Goal: Information Seeking & Learning: Learn about a topic

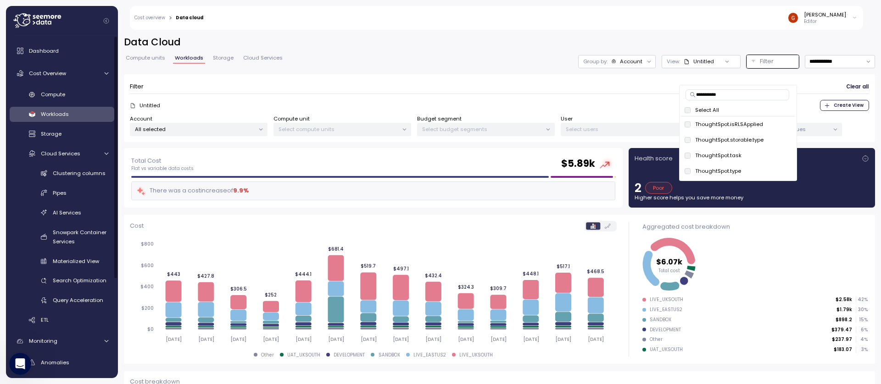
scroll to position [55, 0]
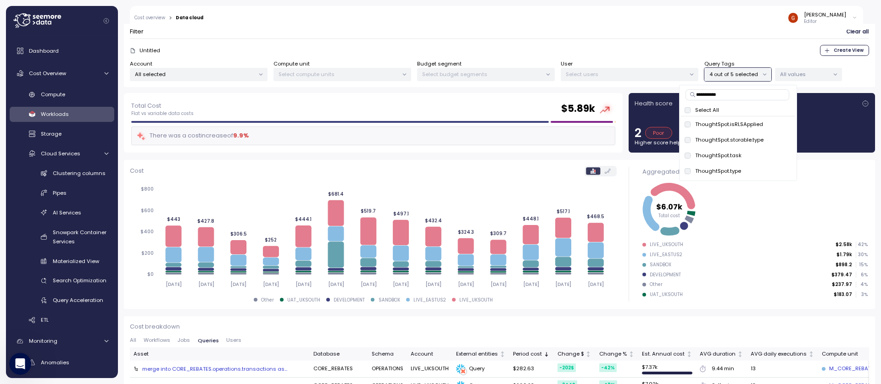
click at [752, 94] on input "**********" at bounding box center [737, 94] width 104 height 11
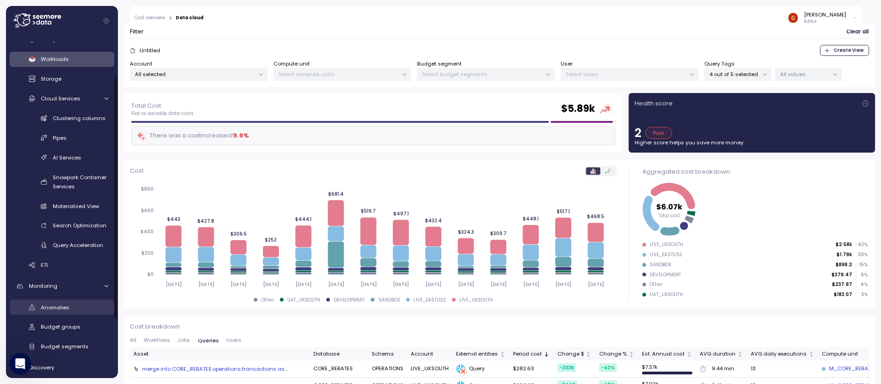
click at [80, 310] on div "Anomalies" at bounding box center [74, 307] width 67 height 9
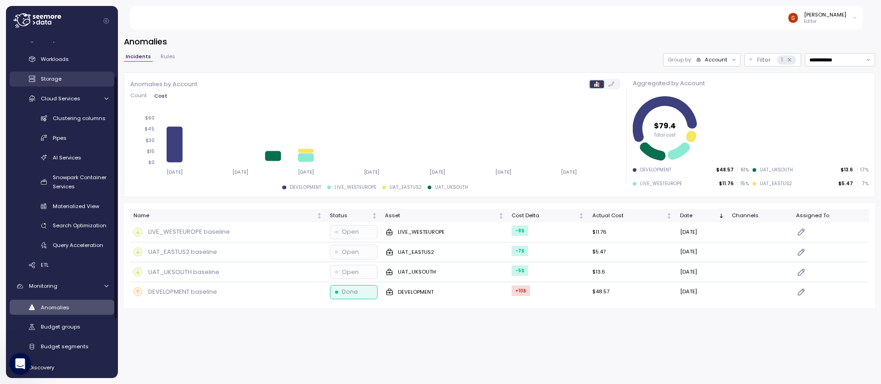
click at [65, 82] on div "Storage" at bounding box center [74, 78] width 67 height 9
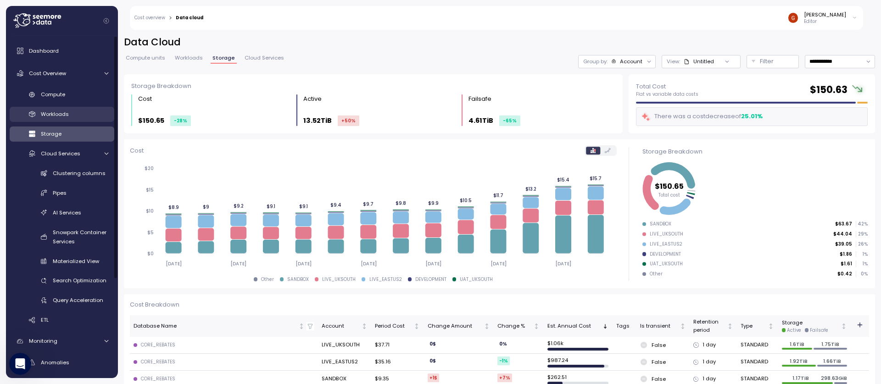
click at [65, 115] on span "Workloads" at bounding box center [55, 114] width 28 height 7
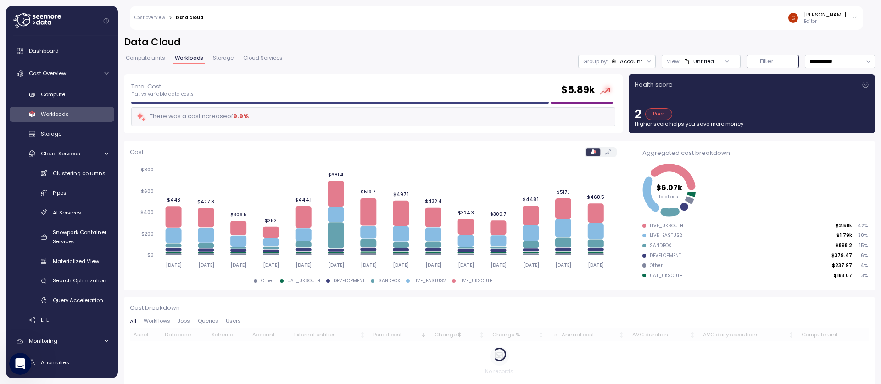
click at [763, 64] on p "Filter" at bounding box center [767, 61] width 14 height 9
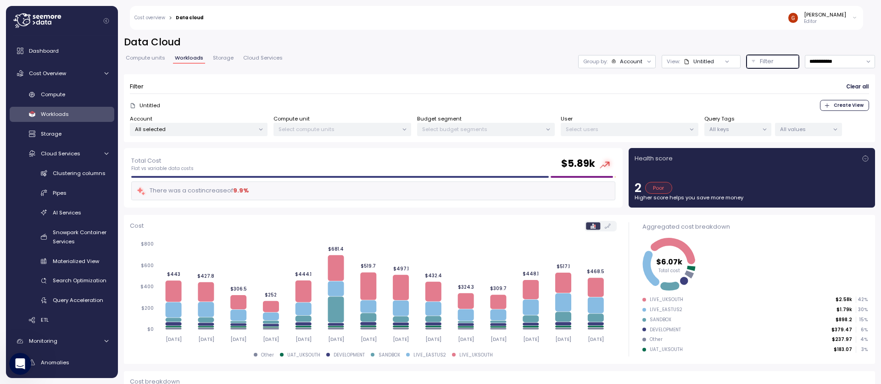
click at [726, 130] on p "All keys" at bounding box center [733, 129] width 49 height 7
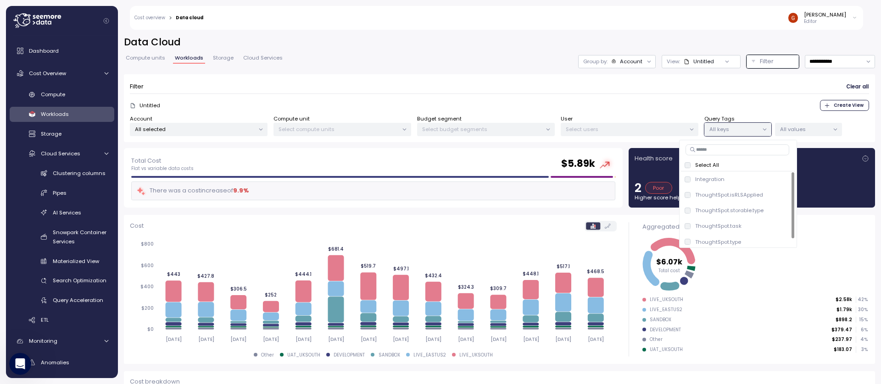
click at [707, 151] on input at bounding box center [737, 149] width 104 height 11
paste input "**********"
type input "**********"
click at [714, 168] on p "Select All" at bounding box center [707, 164] width 24 height 7
click at [718, 89] on div "Filter Clear all" at bounding box center [499, 86] width 739 height 13
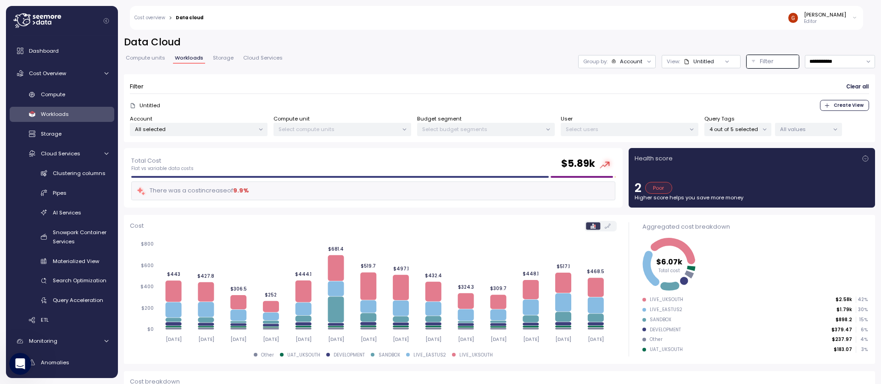
click at [744, 127] on p "4 out of 5 selected" at bounding box center [733, 129] width 49 height 7
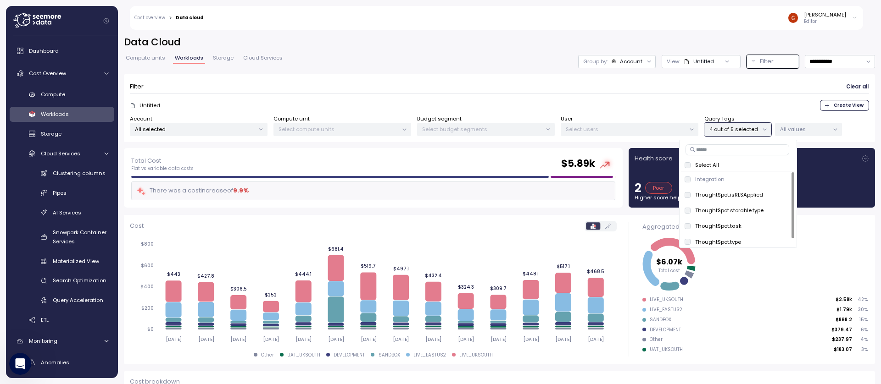
click at [855, 85] on span "Clear all" at bounding box center [857, 87] width 22 height 12
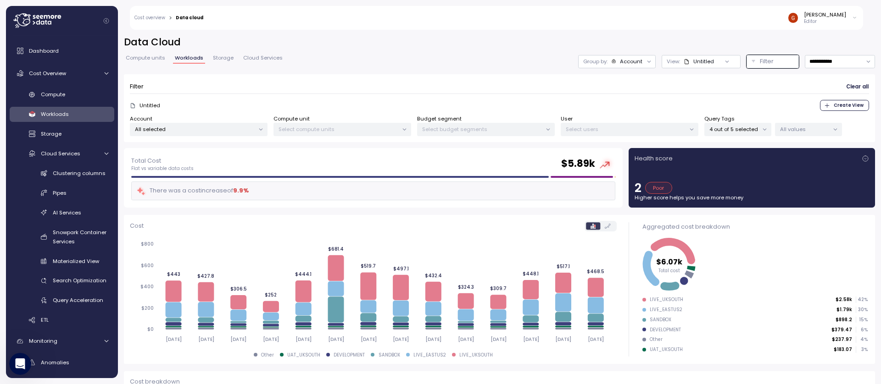
click at [735, 131] on p "4 out of 5 selected" at bounding box center [733, 129] width 49 height 7
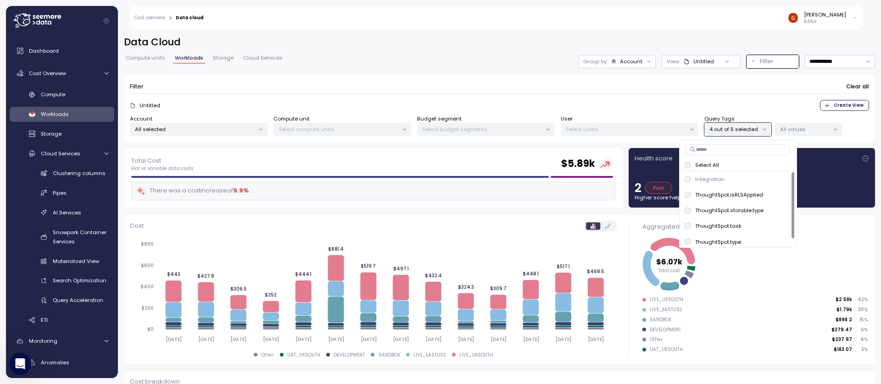
click at [846, 89] on span "Clear all" at bounding box center [857, 87] width 22 height 12
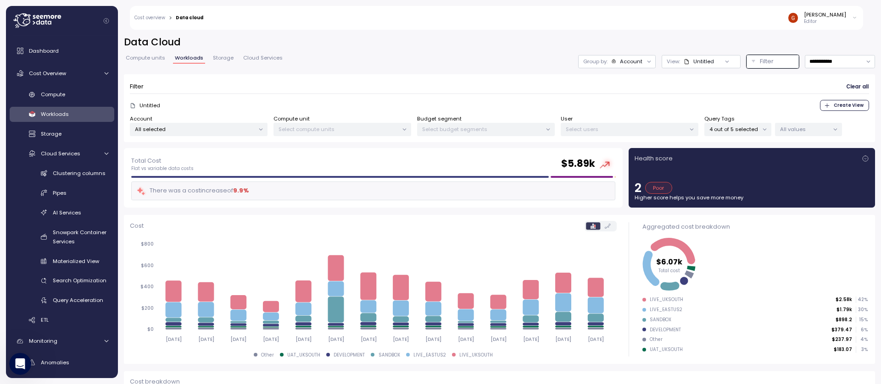
click at [846, 89] on span "Clear all" at bounding box center [857, 87] width 22 height 12
click at [213, 126] on p "All selected" at bounding box center [195, 129] width 120 height 7
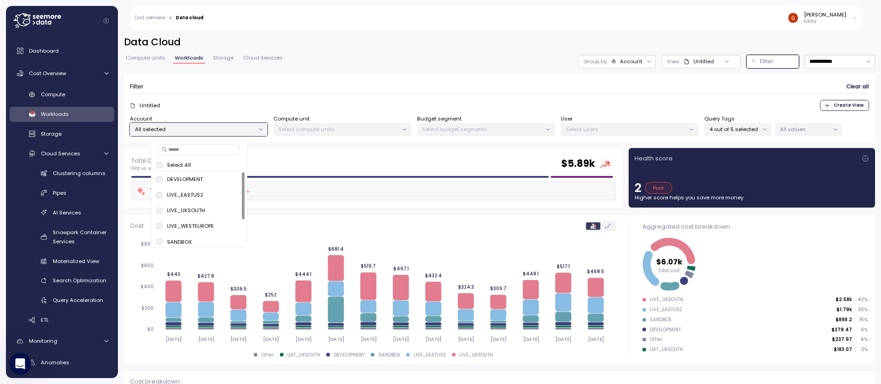
click at [213, 126] on p "All selected" at bounding box center [195, 129] width 120 height 7
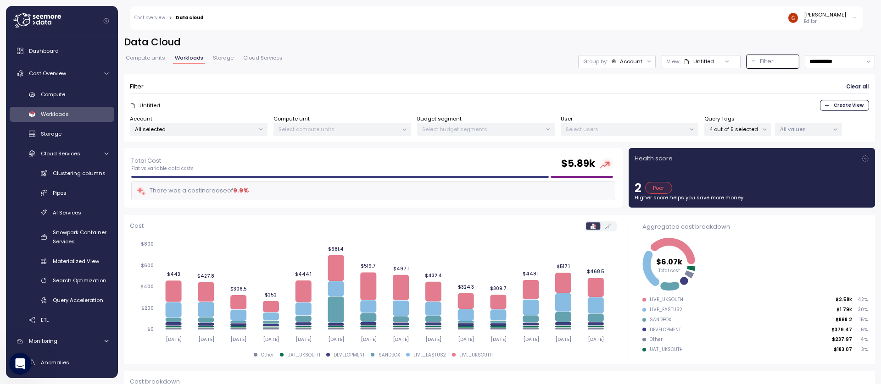
click at [710, 132] on p "4 out of 5 selected" at bounding box center [733, 129] width 49 height 7
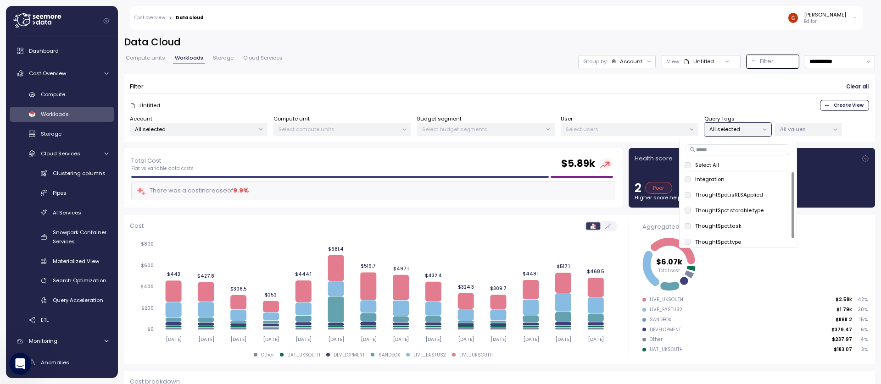
click at [703, 97] on form "Filter Clear all Untitled Create View Account All selected Compute unit Select …" at bounding box center [499, 108] width 739 height 56
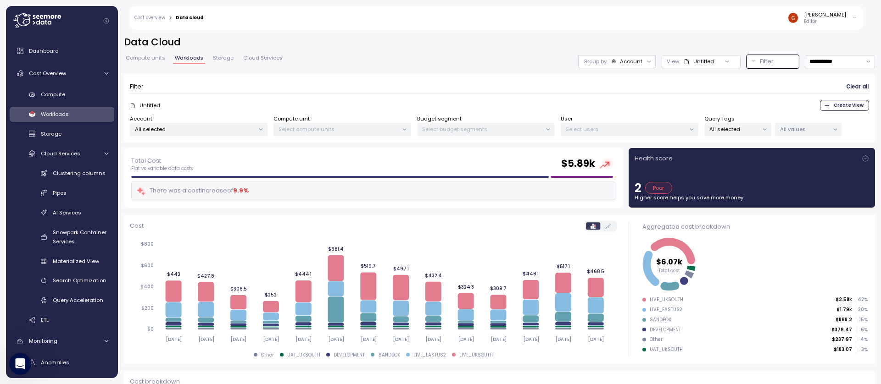
click at [741, 128] on p "All selected" at bounding box center [733, 129] width 49 height 7
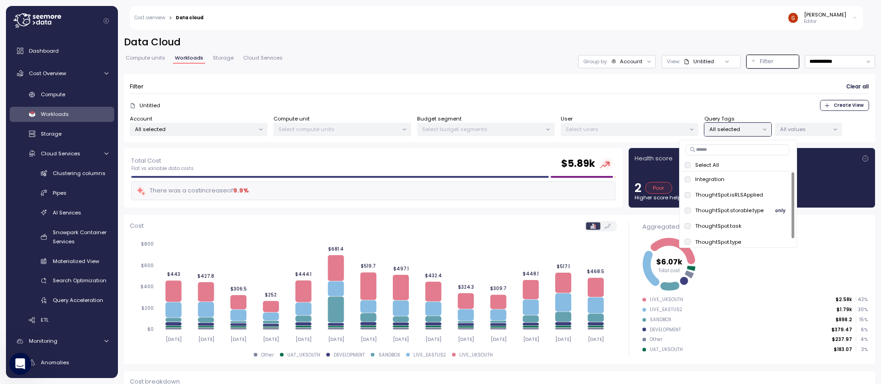
click at [687, 214] on div "ThoughtSpot.storable.type" at bounding box center [723, 210] width 79 height 7
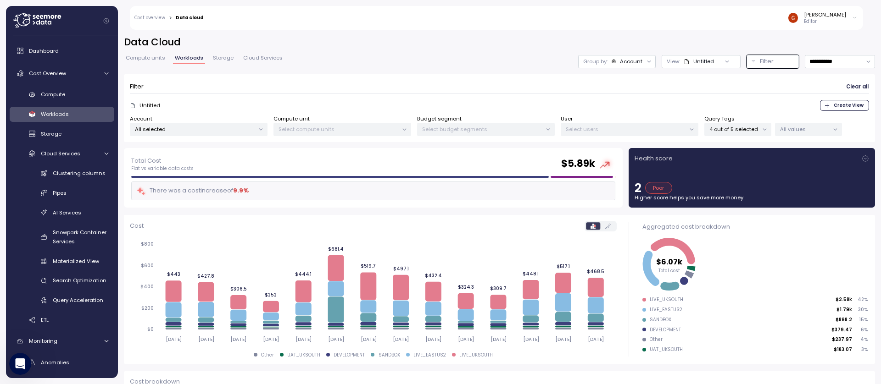
click at [651, 81] on div "Filter Clear all" at bounding box center [499, 86] width 739 height 13
click at [713, 127] on p "4 out of 5 selected" at bounding box center [733, 129] width 49 height 7
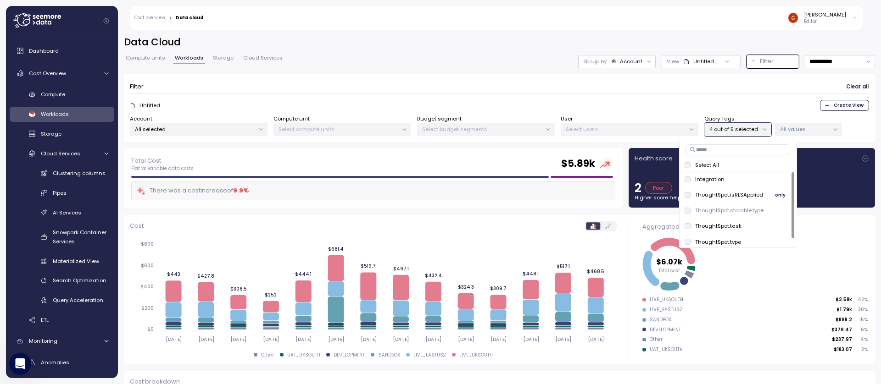
click at [778, 197] on span "only" at bounding box center [780, 195] width 11 height 10
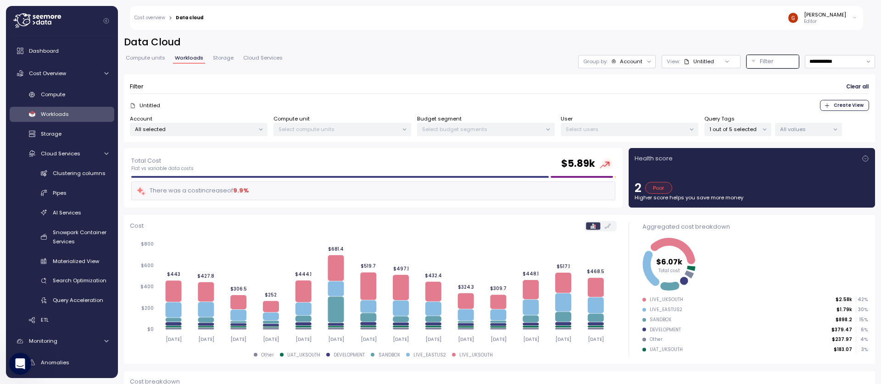
click at [661, 67] on div "View : Untitled" at bounding box center [700, 61] width 79 height 13
click at [673, 18] on div "Gilad Shay Editor" at bounding box center [536, 18] width 654 height 24
click at [744, 135] on div "1 out of 5 selected" at bounding box center [737, 129] width 67 height 13
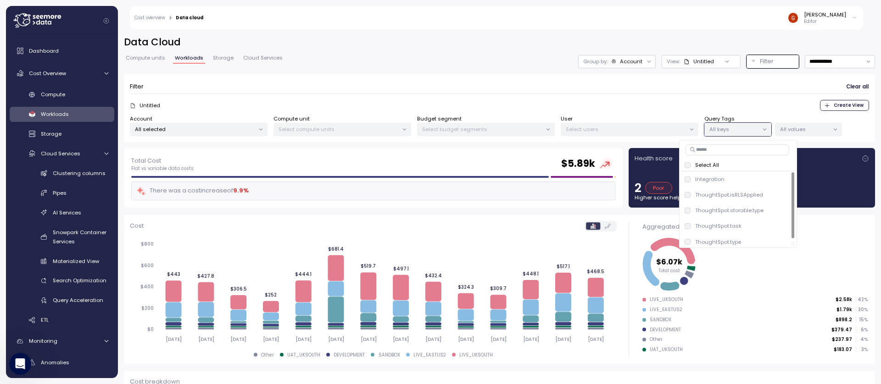
click at [690, 243] on div at bounding box center [736, 244] width 110 height 5
click at [779, 237] on span "only" at bounding box center [780, 238] width 11 height 10
click at [781, 226] on span "only" at bounding box center [780, 223] width 11 height 10
click at [499, 47] on h2 "Data Cloud" at bounding box center [499, 42] width 751 height 13
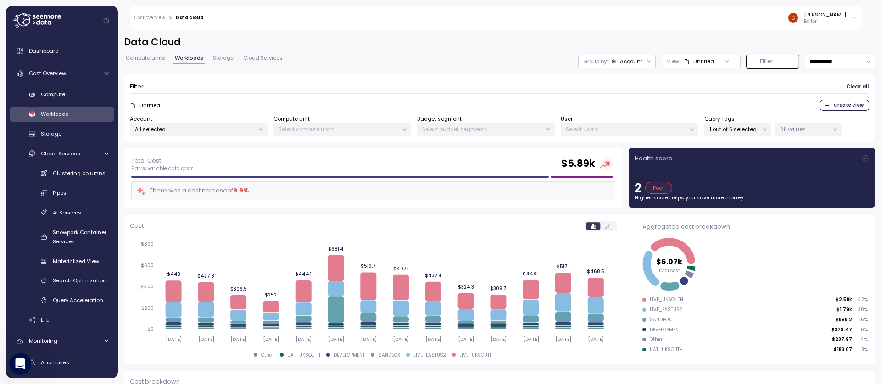
click at [749, 131] on p "1 out of 5 selected" at bounding box center [733, 129] width 49 height 7
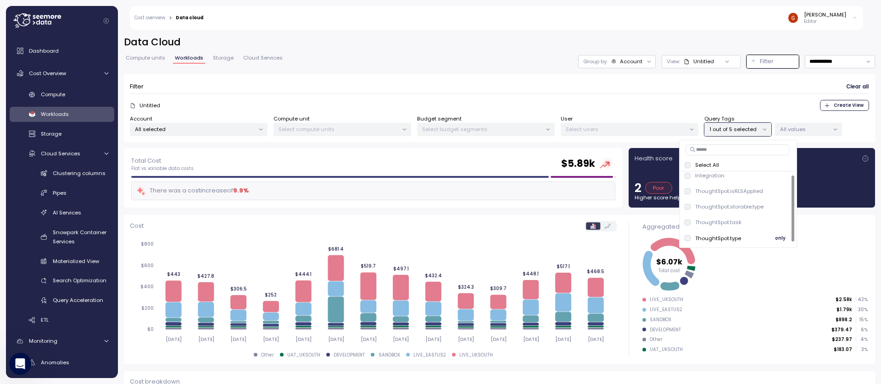
click at [780, 238] on span "only" at bounding box center [780, 238] width 11 height 10
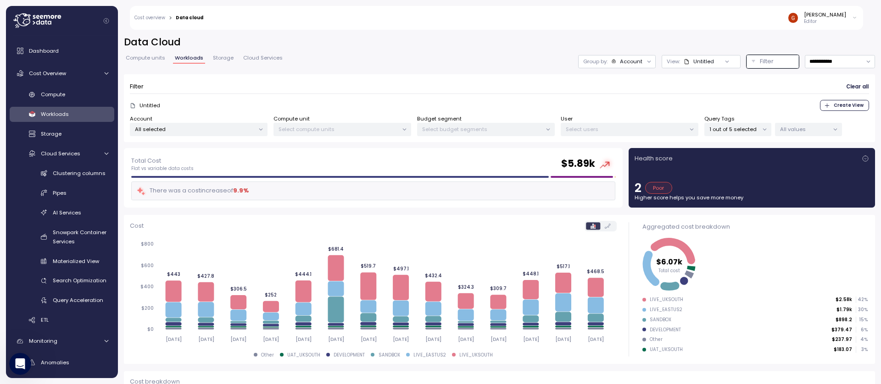
click at [496, 41] on h2 "Data Cloud" at bounding box center [499, 42] width 751 height 13
click at [735, 132] on p "1 out of 5 selected" at bounding box center [733, 129] width 49 height 7
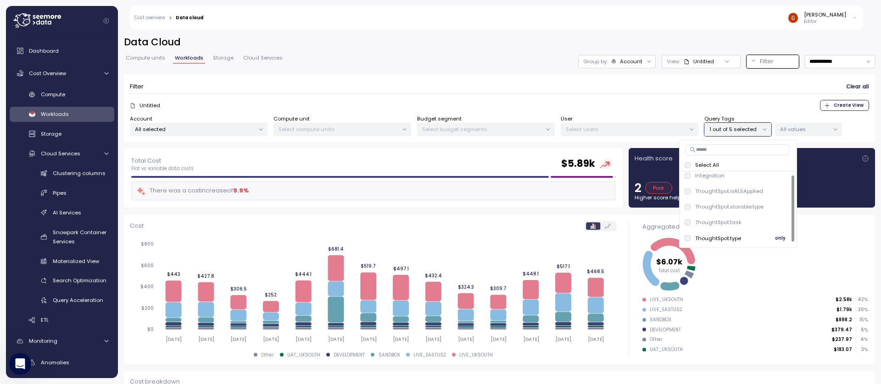
click at [691, 238] on div "ThoughtSpot.type" at bounding box center [712, 238] width 56 height 7
click at [784, 239] on span "only" at bounding box center [780, 238] width 11 height 10
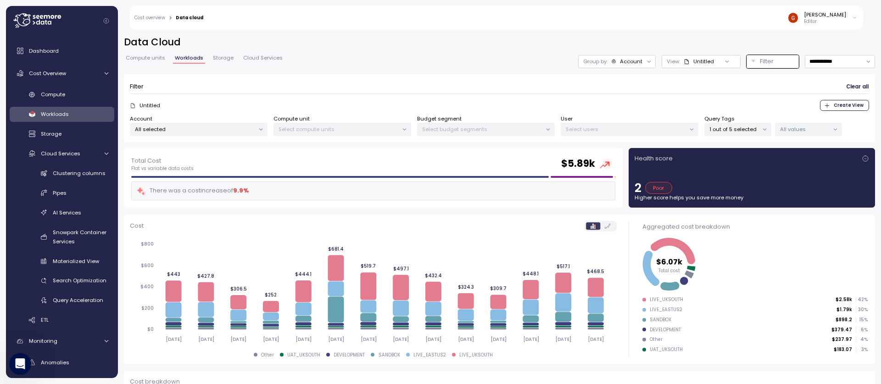
click at [232, 132] on p "All selected" at bounding box center [195, 129] width 120 height 7
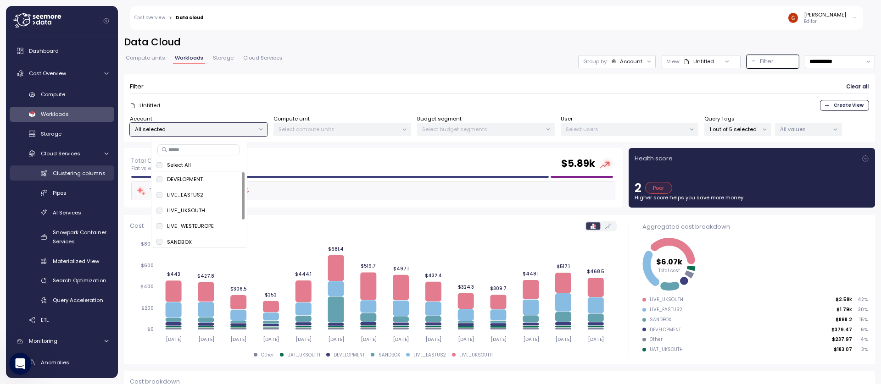
scroll to position [35, 0]
click at [741, 129] on p "1 out of 5 selected" at bounding box center [733, 129] width 49 height 7
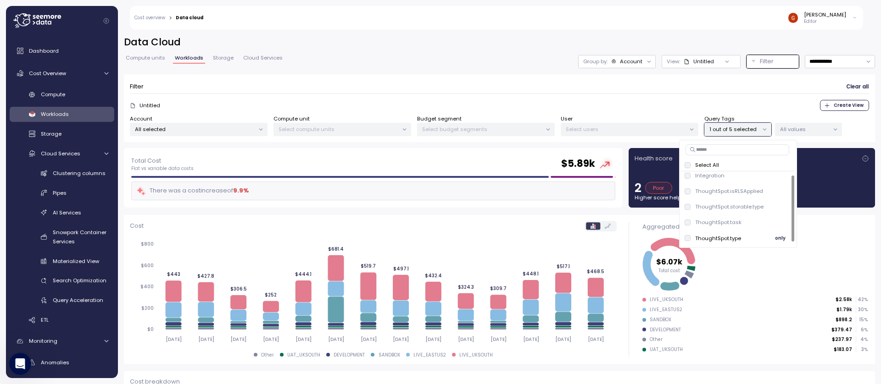
click at [734, 235] on p "ThoughtSpot.type" at bounding box center [718, 238] width 46 height 7
click at [728, 225] on p "ThoughtSpot.task" at bounding box center [718, 222] width 46 height 7
click at [781, 221] on span "only" at bounding box center [780, 223] width 11 height 10
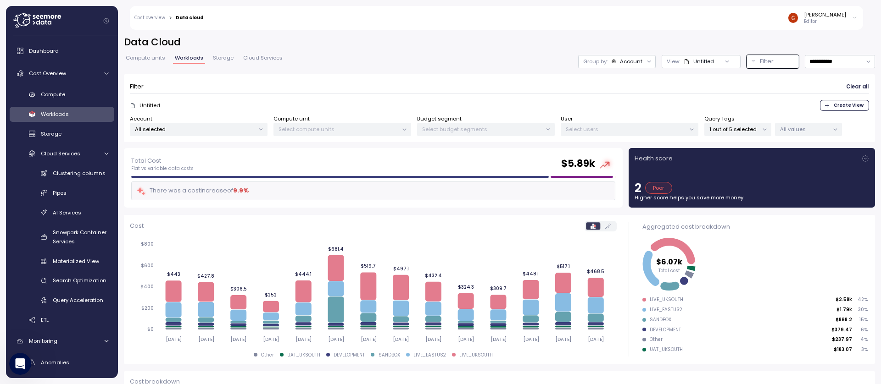
click at [457, 58] on div "**********" at bounding box center [499, 61] width 751 height 13
click at [747, 122] on div "Query Tags 1 out of 5 selected" at bounding box center [737, 126] width 67 height 22
click at [744, 127] on p "1 out of 5 selected" at bounding box center [733, 129] width 49 height 7
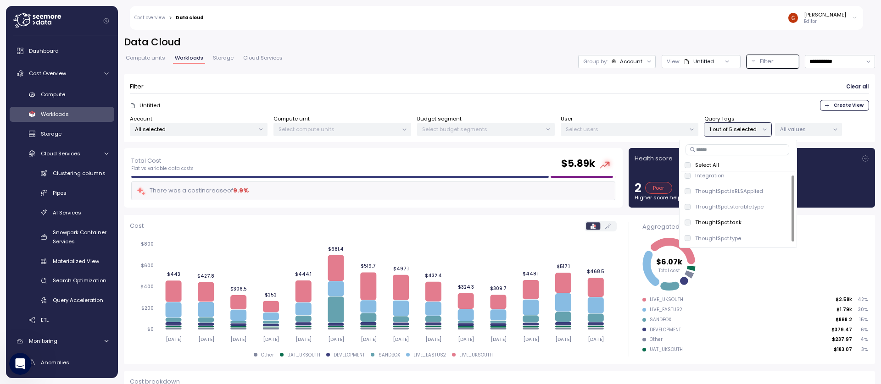
click at [477, 82] on div "Filter Clear all" at bounding box center [499, 86] width 739 height 13
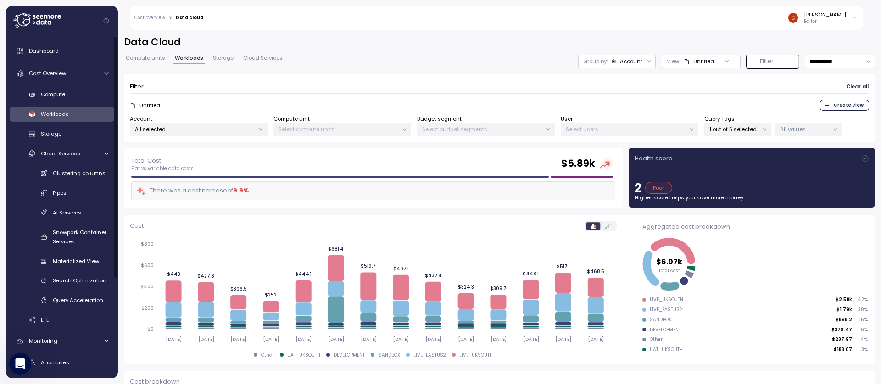
click at [54, 116] on span "Workloads" at bounding box center [55, 114] width 28 height 7
click at [185, 61] on span "Workloads" at bounding box center [189, 58] width 28 height 5
click at [849, 84] on span "Clear all" at bounding box center [857, 87] width 22 height 12
click at [846, 91] on span "Clear all" at bounding box center [857, 87] width 22 height 12
click at [66, 99] on div "Compute" at bounding box center [74, 94] width 67 height 9
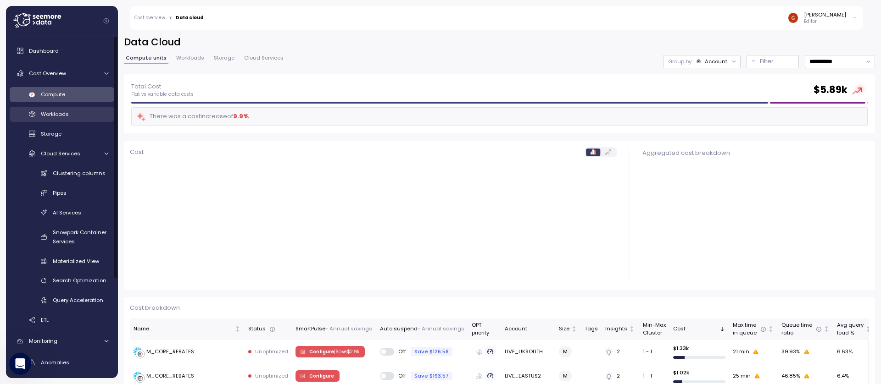
click at [51, 111] on span "Workloads" at bounding box center [55, 114] width 28 height 7
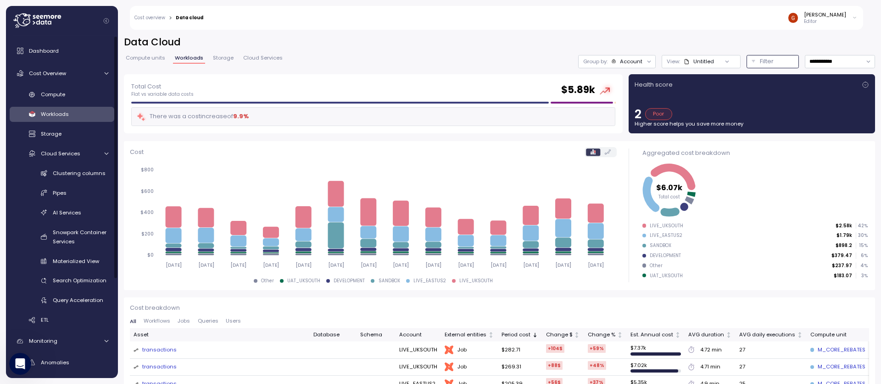
click at [760, 62] on p "Filter" at bounding box center [767, 61] width 14 height 9
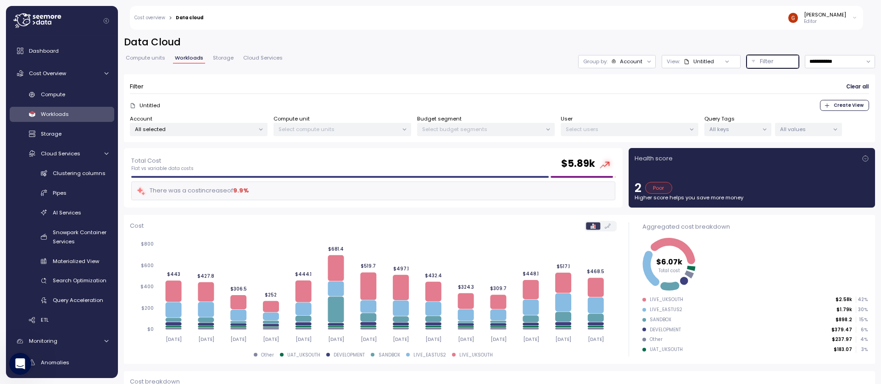
click at [214, 133] on div "All selected" at bounding box center [199, 129] width 138 height 13
click at [717, 123] on div "All keys" at bounding box center [737, 129] width 67 height 13
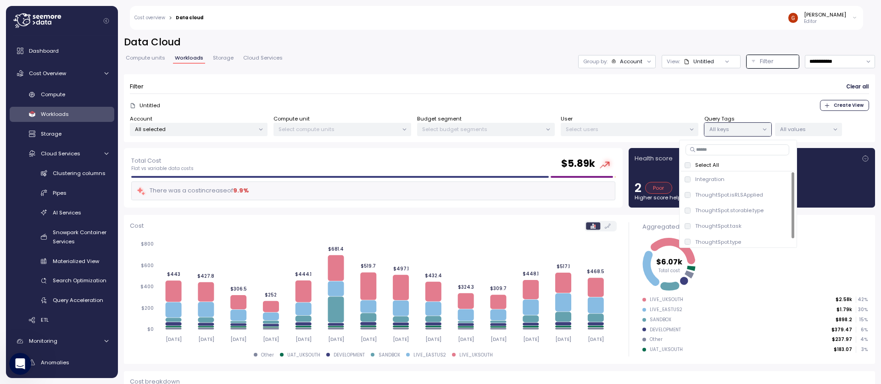
click at [732, 146] on input at bounding box center [737, 149] width 104 height 11
paste input "**********"
type input "**********"
click at [783, 227] on span "only" at bounding box center [780, 226] width 11 height 10
click at [522, 67] on div "**********" at bounding box center [499, 61] width 751 height 13
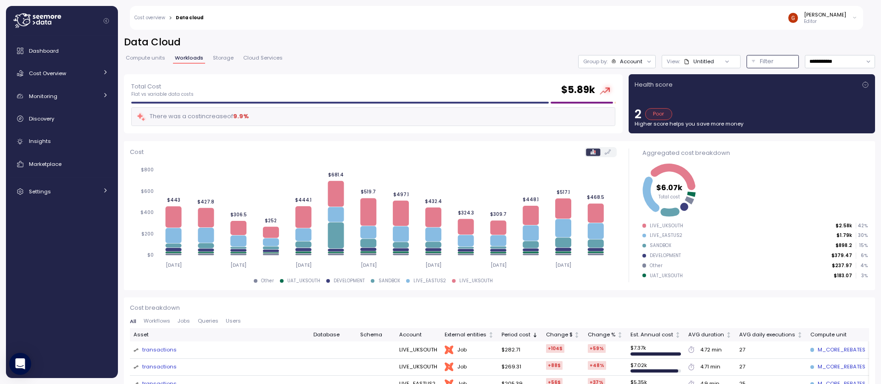
click at [760, 62] on p "Filter" at bounding box center [767, 61] width 14 height 9
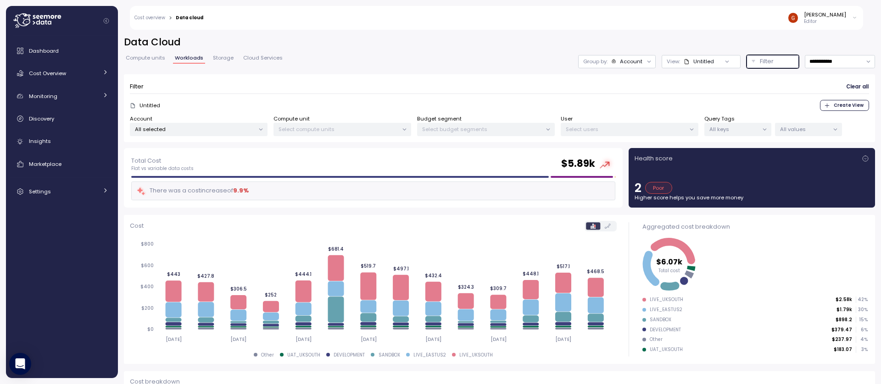
click at [743, 128] on p "All keys" at bounding box center [733, 129] width 49 height 7
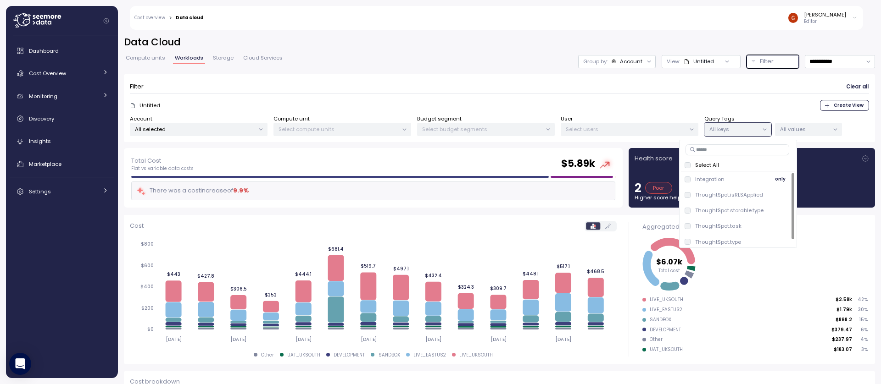
scroll to position [4, 0]
click at [737, 129] on p "All keys" at bounding box center [733, 129] width 49 height 7
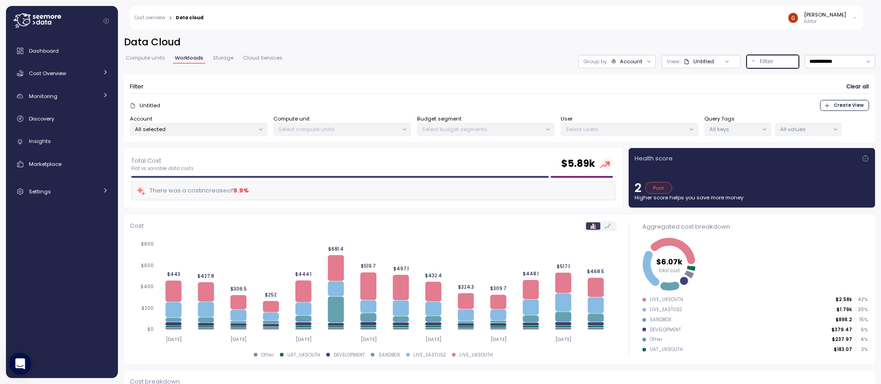
click at [737, 129] on p "All keys" at bounding box center [733, 129] width 49 height 7
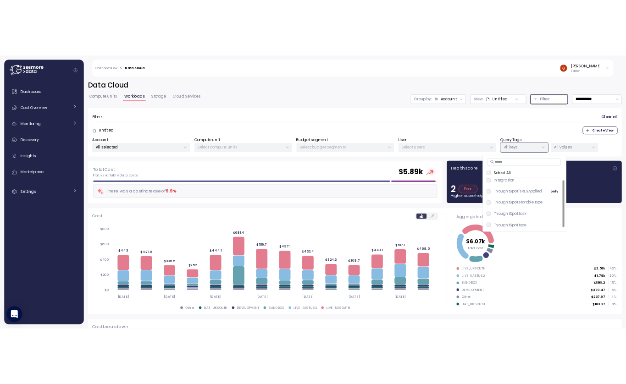
scroll to position [0, 0]
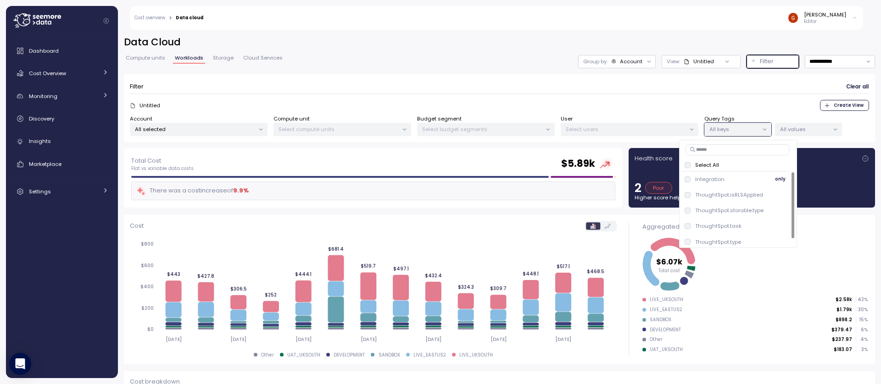
click at [780, 180] on span "only" at bounding box center [780, 179] width 11 height 10
click at [469, 86] on div "Filter Clear all" at bounding box center [499, 86] width 739 height 13
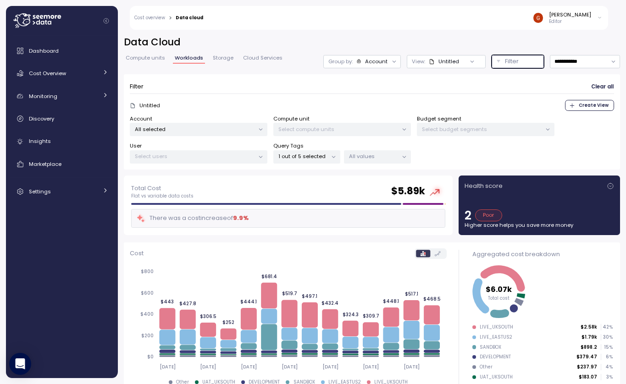
click at [516, 65] on div "Filter" at bounding box center [522, 61] width 34 height 9
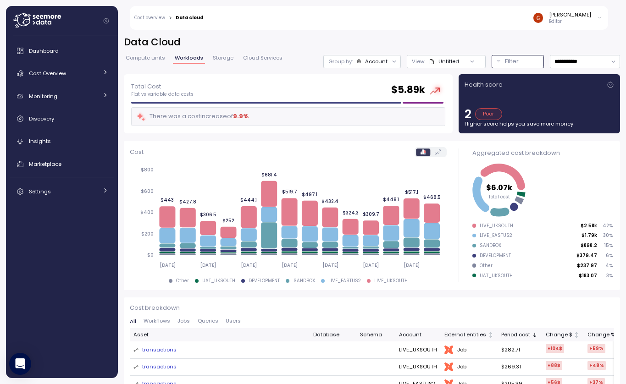
click at [512, 64] on div "Filter" at bounding box center [522, 61] width 34 height 9
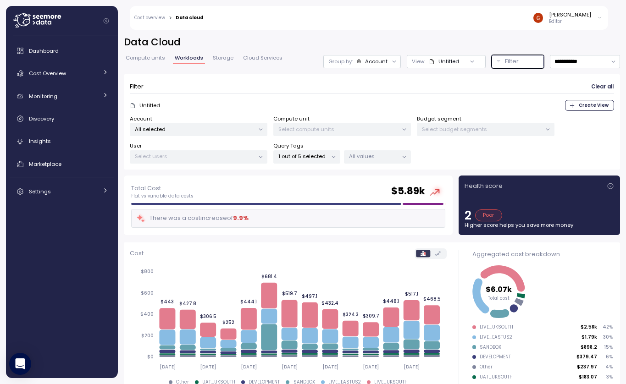
click at [304, 160] on p "1 out of 5 selected" at bounding box center [302, 156] width 49 height 7
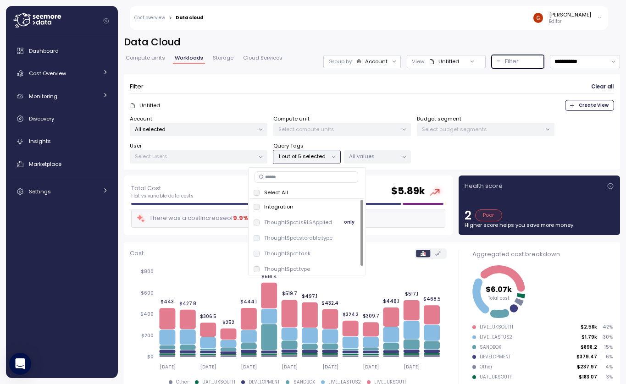
click at [287, 220] on p "ThoughtSpot.isRLSApplied" at bounding box center [298, 222] width 68 height 7
click at [283, 234] on p "ThoughtSpot.storable.type" at bounding box center [298, 237] width 68 height 7
click at [286, 250] on p "ThoughtSpot.task" at bounding box center [287, 253] width 46 height 7
click at [291, 263] on div "ThoughtSpot.type only" at bounding box center [307, 270] width 114 height 16
click at [224, 85] on div "Filter Clear all" at bounding box center [372, 86] width 484 height 13
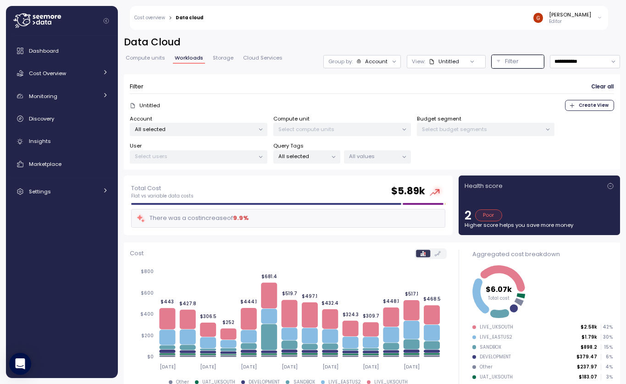
click at [213, 157] on p "Select users" at bounding box center [195, 156] width 120 height 7
click at [208, 155] on p "Select users" at bounding box center [195, 156] width 120 height 7
click at [216, 129] on p "All selected" at bounding box center [195, 129] width 120 height 7
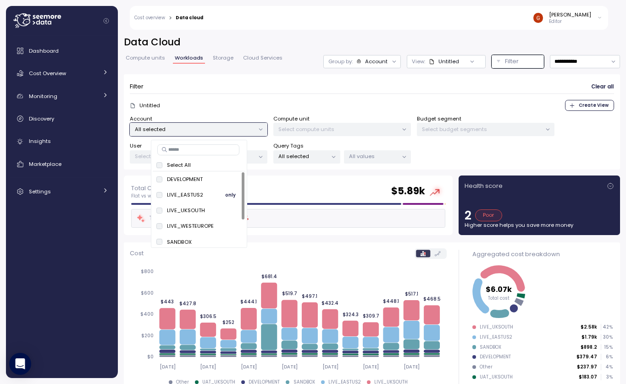
click at [228, 196] on span "only" at bounding box center [230, 195] width 11 height 10
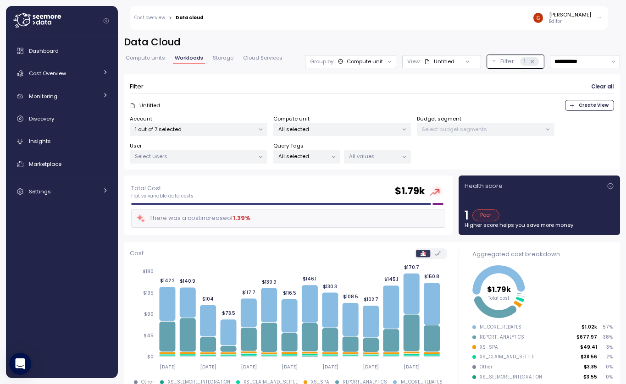
click at [299, 161] on div "All selected" at bounding box center [306, 156] width 67 height 13
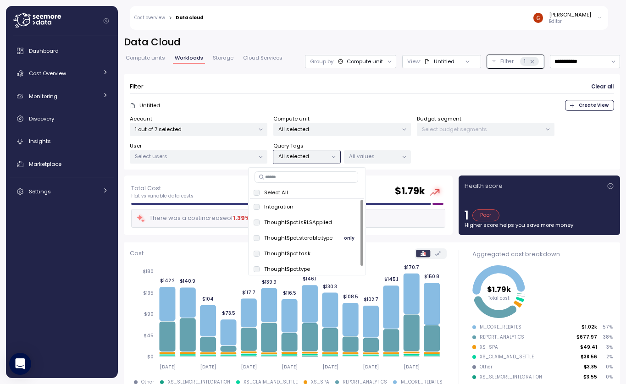
click at [348, 238] on span "only" at bounding box center [349, 238] width 11 height 10
click at [347, 250] on span "only" at bounding box center [349, 254] width 11 height 10
click at [302, 237] on p "ThoughtSpot.storable.type" at bounding box center [298, 237] width 68 height 7
click at [300, 223] on p "ThoughtSpot.isRLSApplied" at bounding box center [298, 222] width 68 height 7
click at [288, 211] on div "Integration only" at bounding box center [307, 206] width 107 height 11
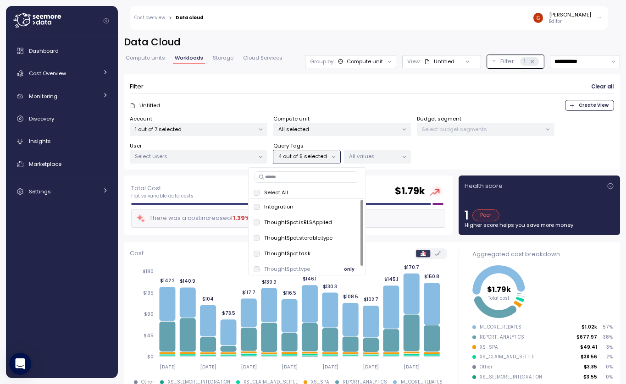
click at [298, 264] on div "ThoughtSpot.type only" at bounding box center [307, 269] width 107 height 11
click at [283, 225] on p "ThoughtSpot.isRLSApplied" at bounding box center [298, 222] width 68 height 7
click at [294, 239] on p "ThoughtSpot.storable.type" at bounding box center [298, 237] width 68 height 7
click at [293, 248] on div "ThoughtSpot.task only" at bounding box center [307, 253] width 107 height 11
click at [296, 265] on div "ThoughtSpot.type only" at bounding box center [307, 269] width 107 height 11
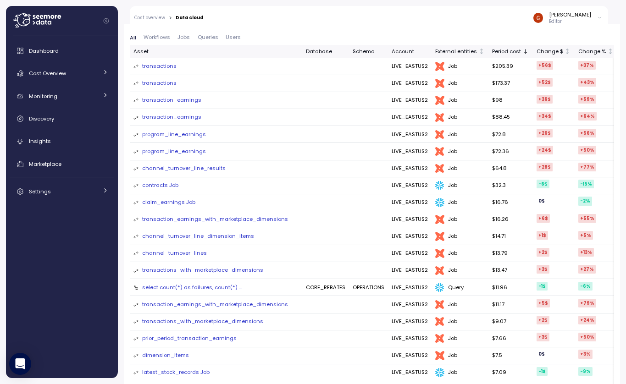
scroll to position [110, 0]
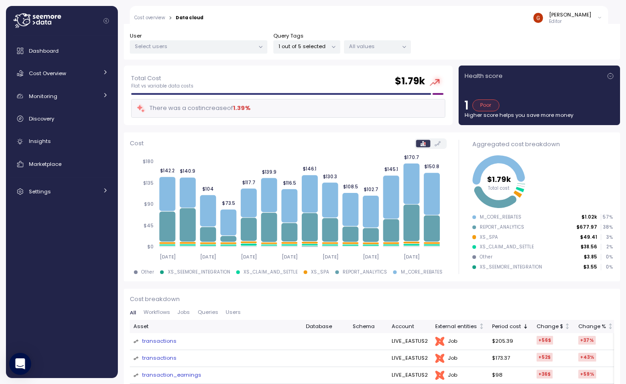
click at [425, 37] on div "Account 1 out of 7 selected Compute unit All selected Budget segment Select bud…" at bounding box center [372, 29] width 484 height 49
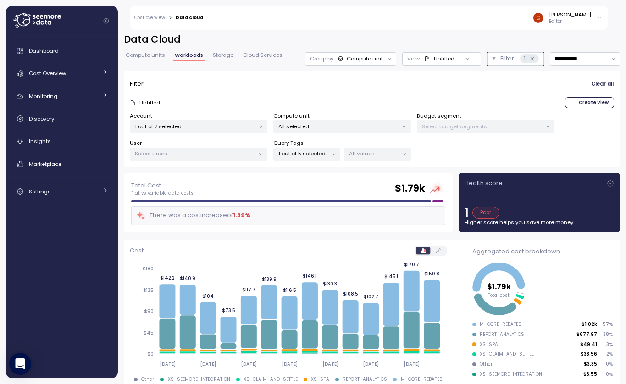
scroll to position [0, 0]
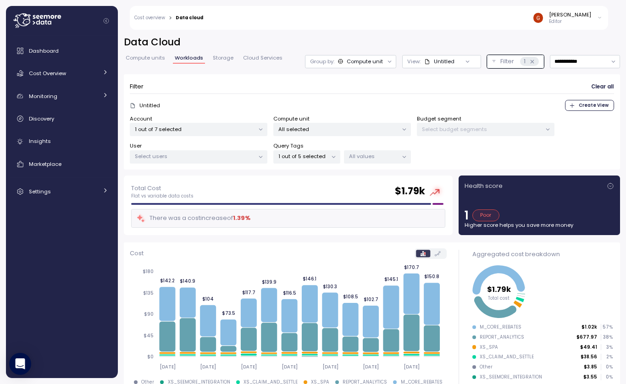
click at [379, 155] on p "All values" at bounding box center [373, 156] width 49 height 7
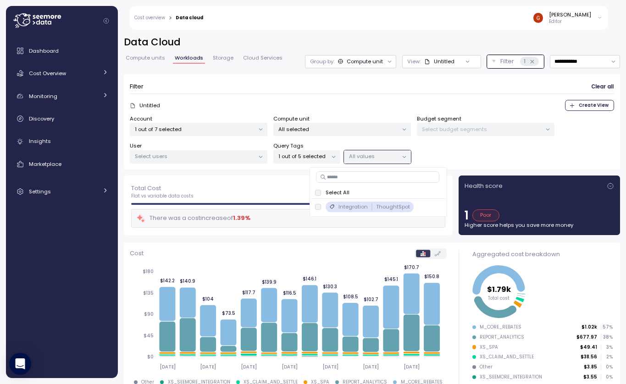
click at [324, 156] on p "1 out of 5 selected" at bounding box center [302, 156] width 49 height 7
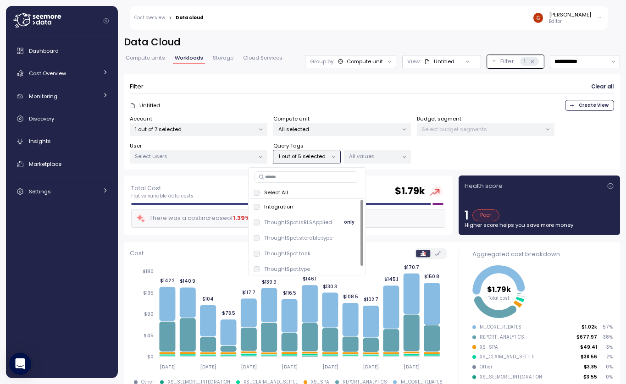
click at [305, 224] on p "ThoughtSpot.isRLSApplied" at bounding box center [298, 222] width 68 height 7
click at [274, 204] on p "Integration" at bounding box center [278, 206] width 29 height 7
click at [351, 222] on span "only" at bounding box center [349, 222] width 11 height 10
click at [385, 164] on div "Filter Clear all Untitled Create View Account 1 out of 7 selected Compute unit …" at bounding box center [372, 122] width 496 height 96
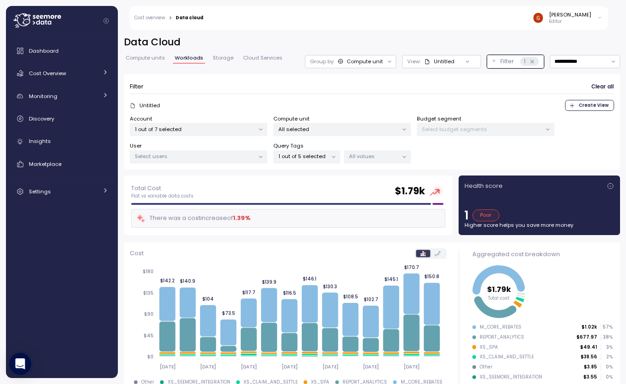
click at [384, 157] on p "All values" at bounding box center [373, 156] width 49 height 7
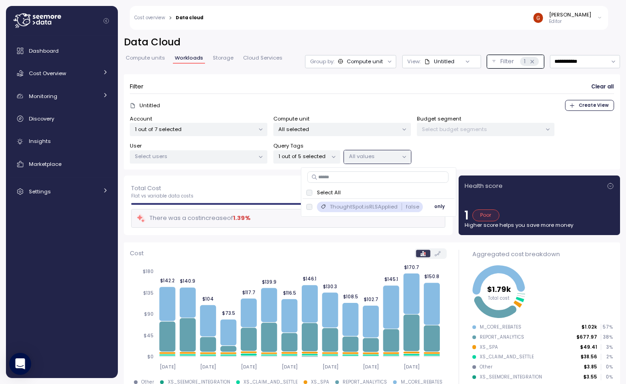
click at [312, 207] on div "ThoughtSpot.isRLSApplied false" at bounding box center [364, 207] width 117 height 11
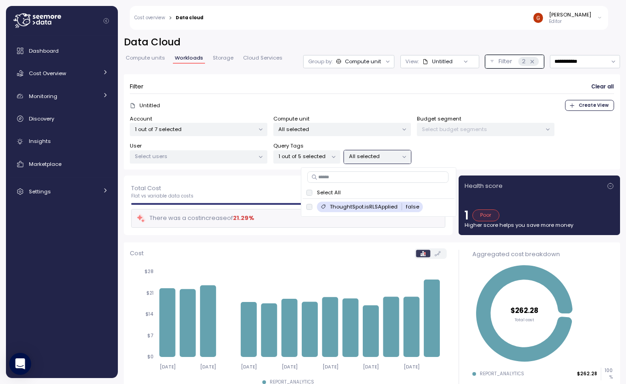
click at [324, 152] on div "1 out of 5 selected" at bounding box center [306, 156] width 67 height 13
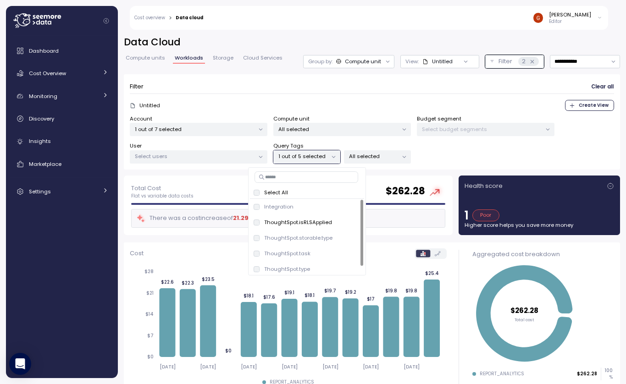
click at [363, 156] on p "All selected" at bounding box center [373, 156] width 49 height 7
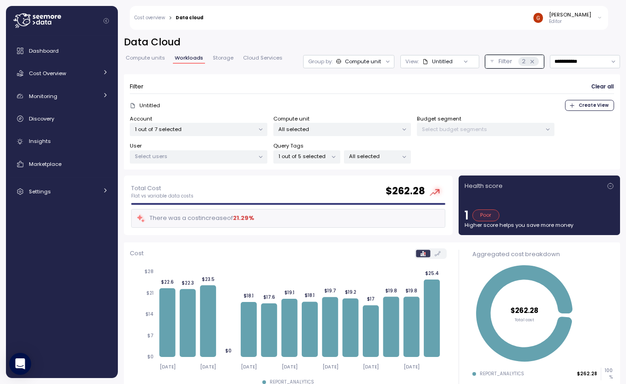
click at [326, 160] on p "1 out of 5 selected" at bounding box center [302, 156] width 49 height 7
click at [452, 147] on div "Account 1 out of 7 selected Compute unit All selected Budget segment Select bud…" at bounding box center [372, 139] width 484 height 49
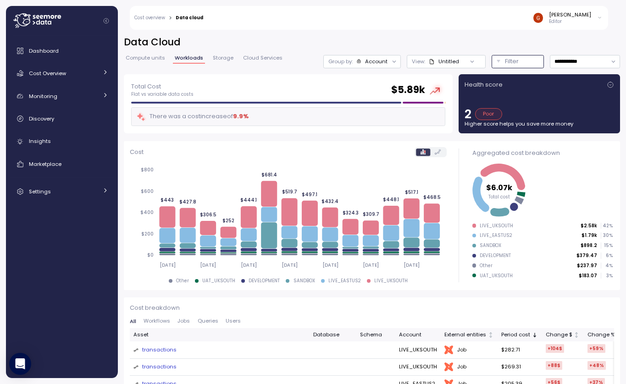
click at [506, 60] on p "Filter" at bounding box center [512, 61] width 14 height 9
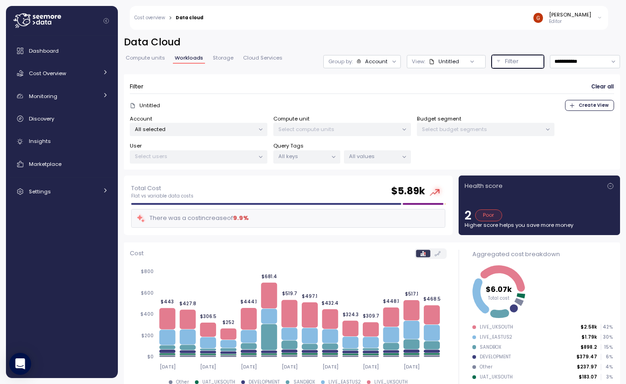
click at [296, 159] on p "All keys" at bounding box center [302, 156] width 49 height 7
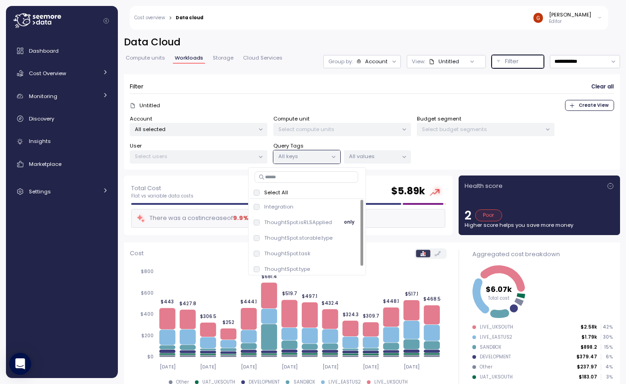
click at [354, 223] on button "only" at bounding box center [350, 222] width 22 height 11
click at [384, 158] on p "All values" at bounding box center [373, 156] width 49 height 7
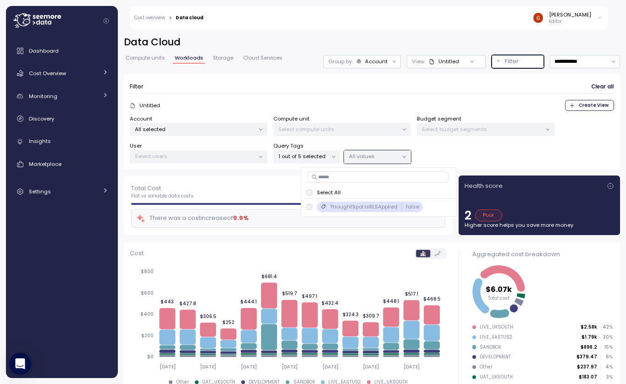
click at [308, 159] on p "1 out of 5 selected" at bounding box center [302, 156] width 49 height 7
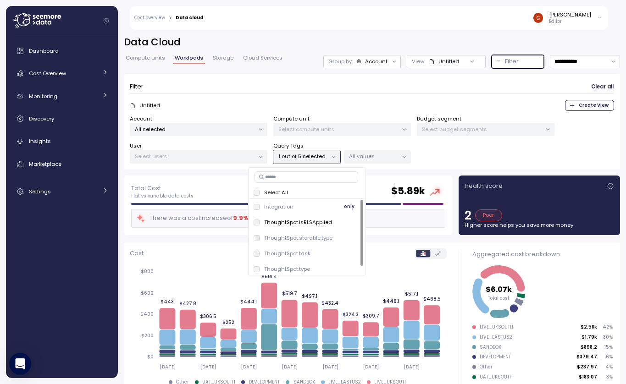
click at [276, 211] on div "Integration only" at bounding box center [307, 206] width 107 height 11
click at [260, 195] on div "Select All" at bounding box center [307, 192] width 107 height 7
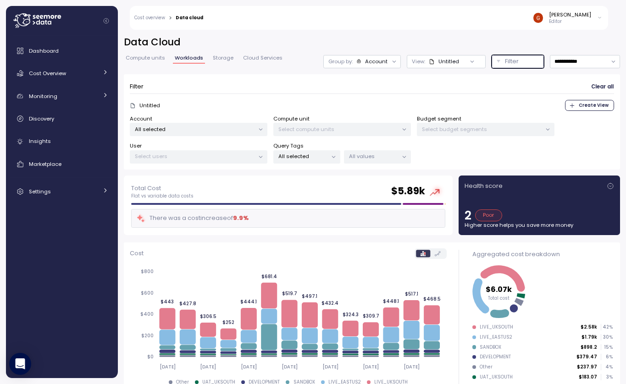
click at [389, 154] on p "All values" at bounding box center [373, 156] width 49 height 7
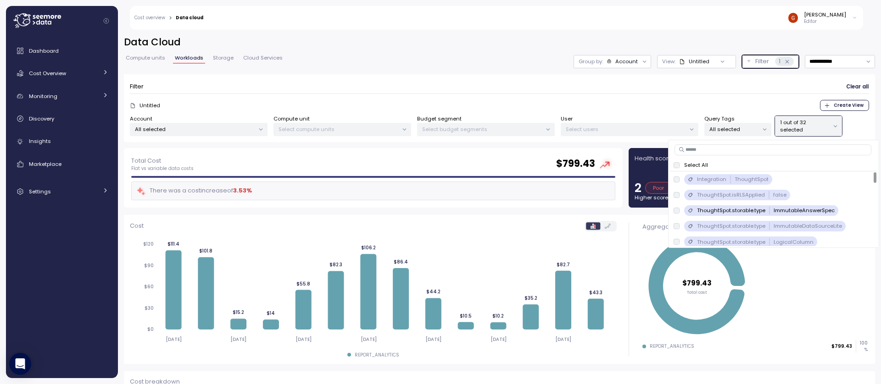
click at [626, 134] on div "1 out of 32 selected" at bounding box center [808, 126] width 67 height 20
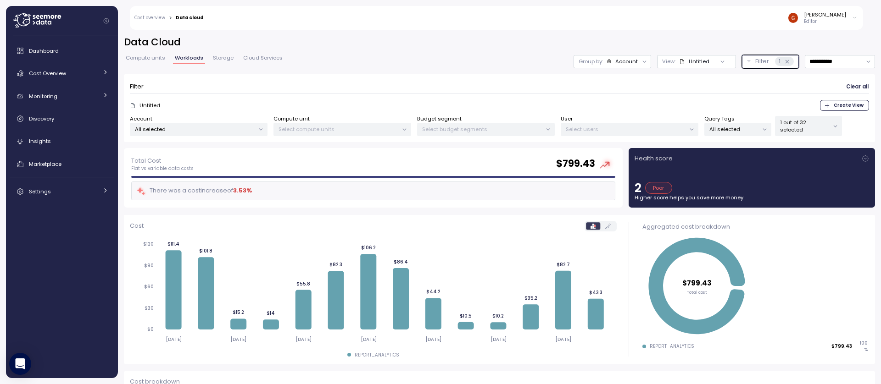
click at [626, 135] on div "1 out of 32 selected" at bounding box center [808, 126] width 67 height 20
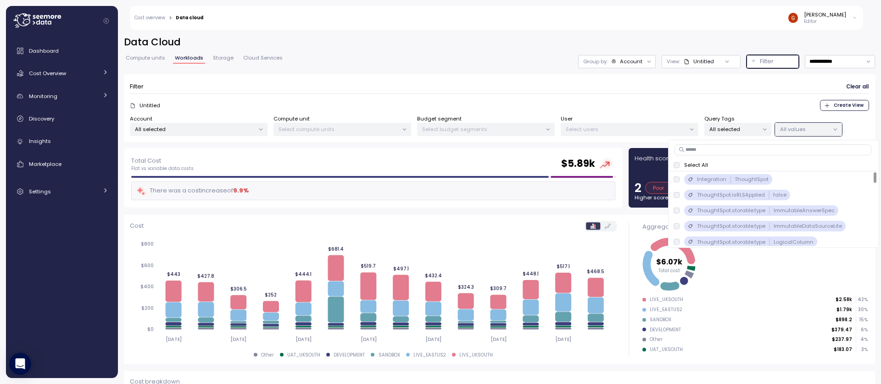
click at [626, 132] on p "All selected" at bounding box center [733, 129] width 49 height 7
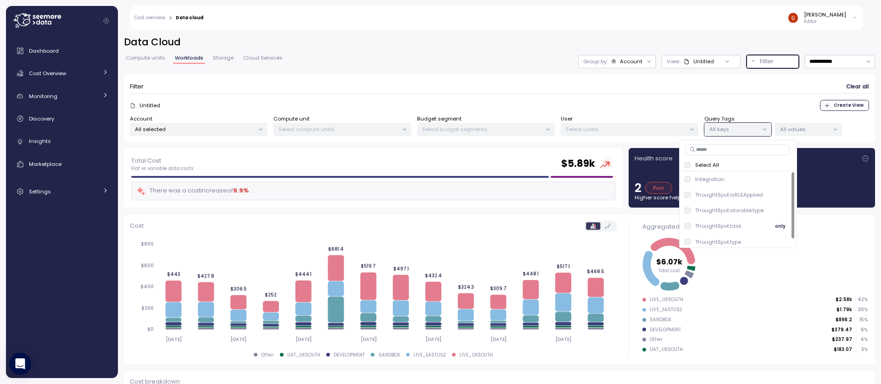
click at [626, 230] on span "only" at bounding box center [780, 227] width 11 height 10
click at [626, 228] on span "only" at bounding box center [780, 227] width 11 height 10
click at [626, 94] on form "Filter Clear all Untitled Create View Account All selected Compute unit Select …" at bounding box center [499, 108] width 739 height 56
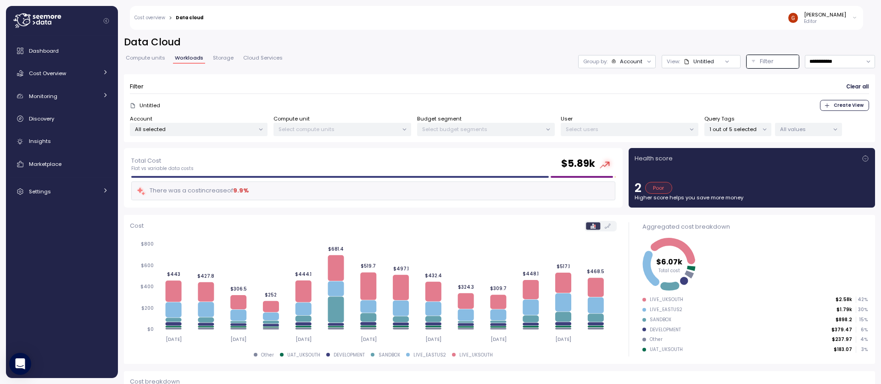
click at [626, 131] on p "All values" at bounding box center [804, 129] width 49 height 7
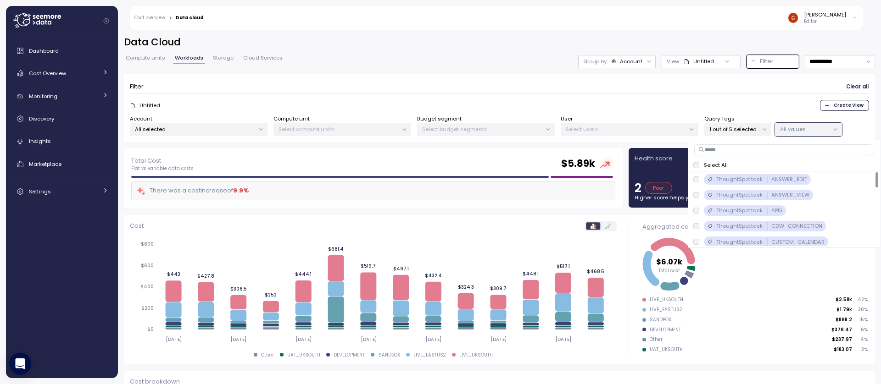
click at [626, 168] on div "Select All" at bounding box center [784, 164] width 182 height 7
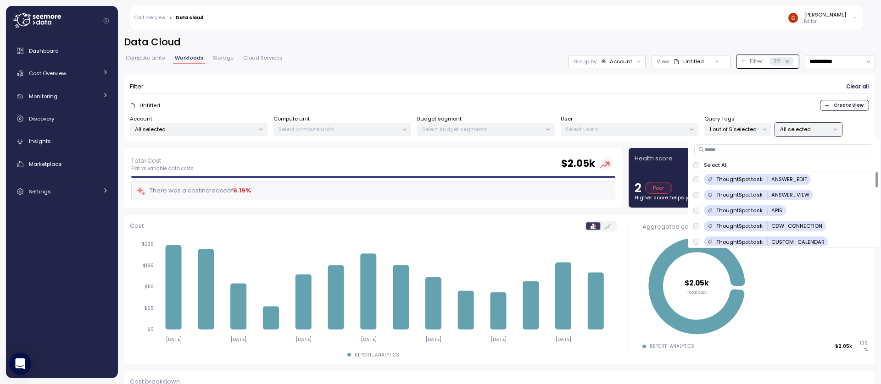
click at [626, 99] on form "Filter Clear all Untitled Create View Account All selected Compute unit Select …" at bounding box center [499, 108] width 739 height 56
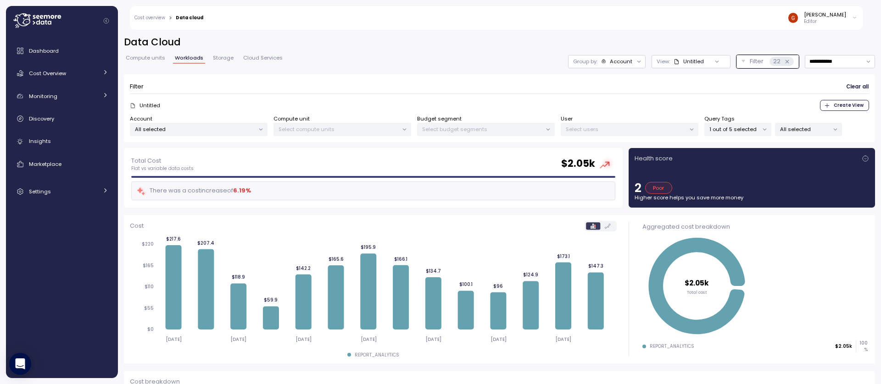
click at [626, 132] on p "All selected" at bounding box center [804, 129] width 49 height 7
click at [626, 94] on form "Filter Clear all Untitled Create View Account All selected Compute unit Select …" at bounding box center [499, 108] width 739 height 56
click at [626, 129] on p "1 out of 5 selected" at bounding box center [733, 129] width 49 height 7
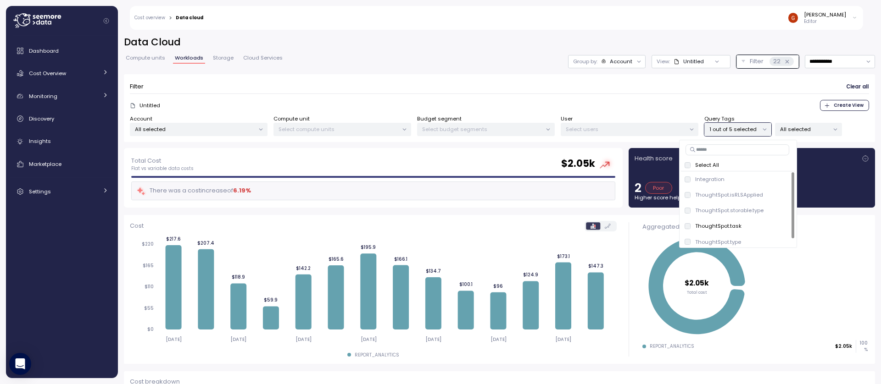
click at [626, 130] on p "All selected" at bounding box center [804, 129] width 49 height 7
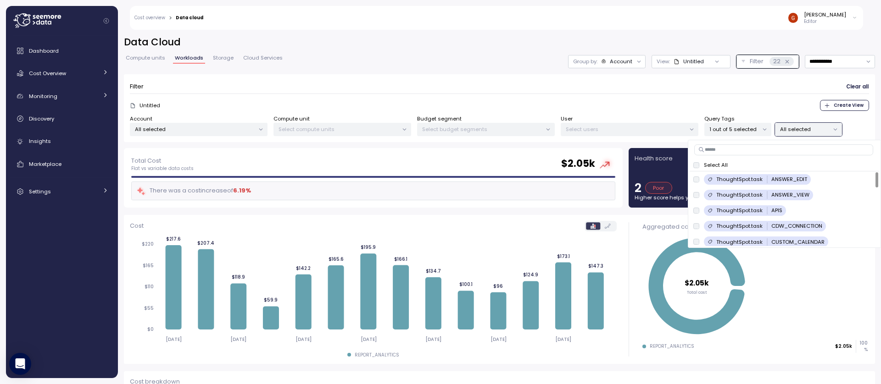
click at [626, 132] on p "1 out of 5 selected" at bounding box center [733, 129] width 49 height 7
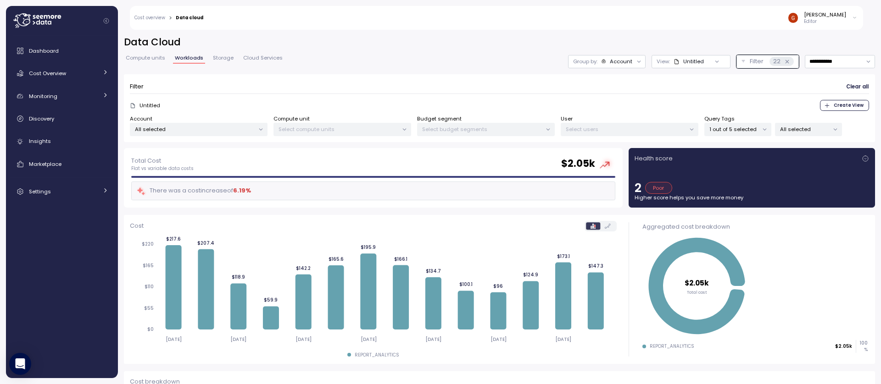
click at [525, 86] on div "Filter Clear all" at bounding box center [499, 86] width 739 height 13
click at [626, 128] on p "All selected" at bounding box center [804, 129] width 49 height 7
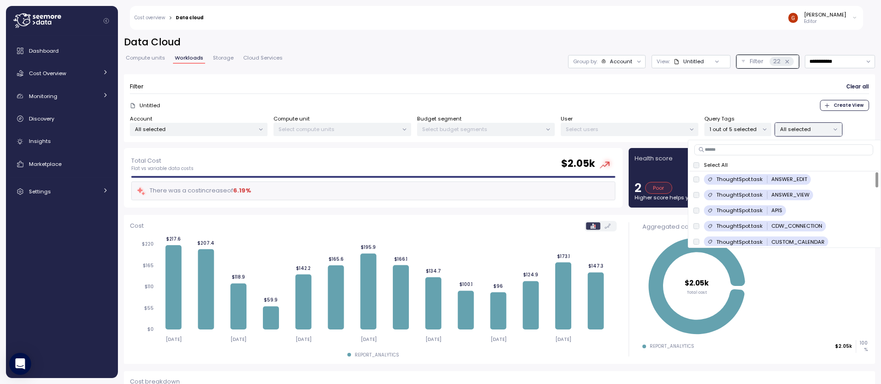
click at [508, 80] on div "Filter Clear all" at bounding box center [499, 86] width 739 height 13
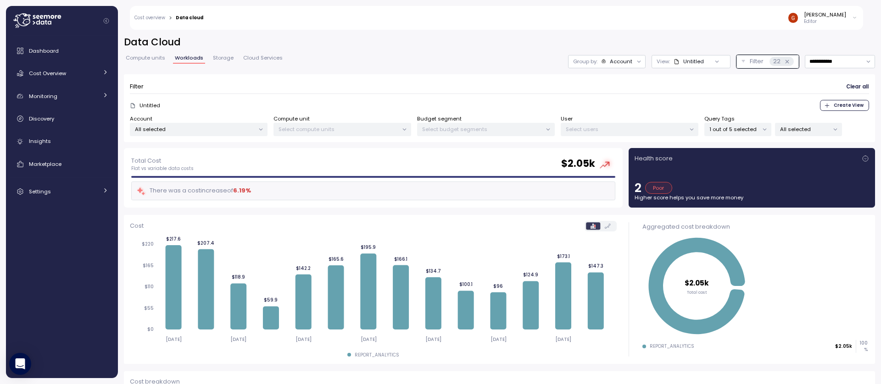
click at [626, 130] on div at bounding box center [764, 129] width 13 height 13
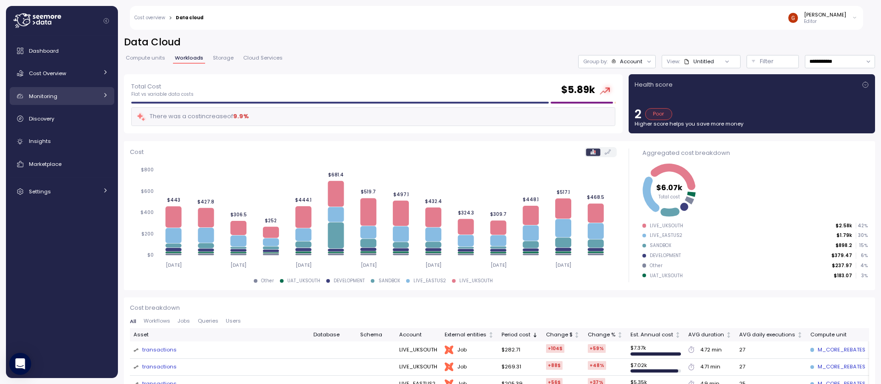
click at [89, 98] on div "Monitoring" at bounding box center [63, 96] width 69 height 9
click at [91, 98] on div "Monitoring" at bounding box center [63, 96] width 69 height 9
click at [767, 63] on div "Filter" at bounding box center [777, 61] width 34 height 9
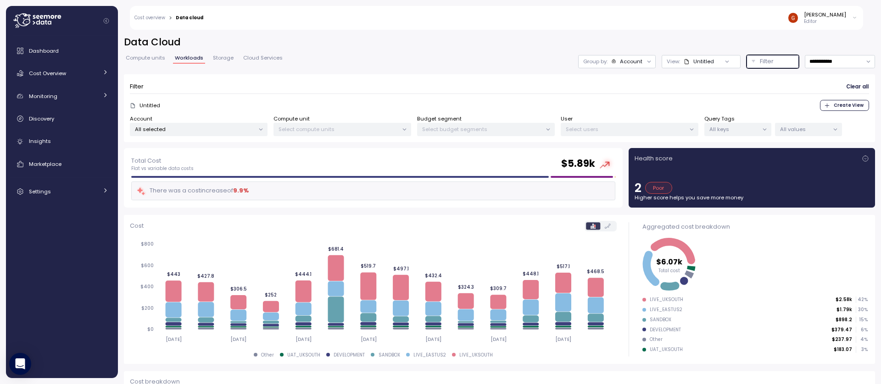
click at [750, 131] on p "All keys" at bounding box center [733, 129] width 49 height 7
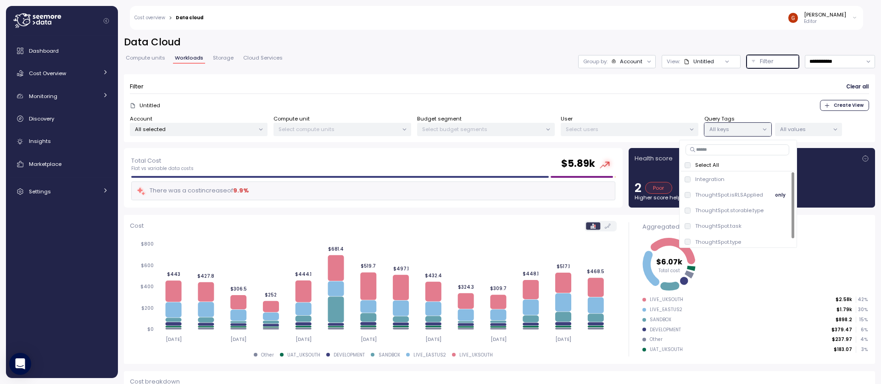
click at [777, 197] on span "only" at bounding box center [780, 195] width 11 height 10
click at [522, 79] on div "Filter Clear all Untitled Create View Account All selected Compute unit Select …" at bounding box center [499, 108] width 751 height 68
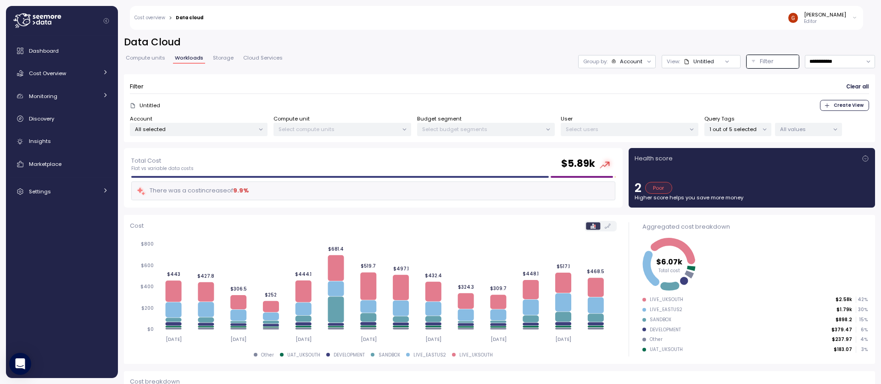
click at [812, 132] on p "All values" at bounding box center [804, 129] width 49 height 7
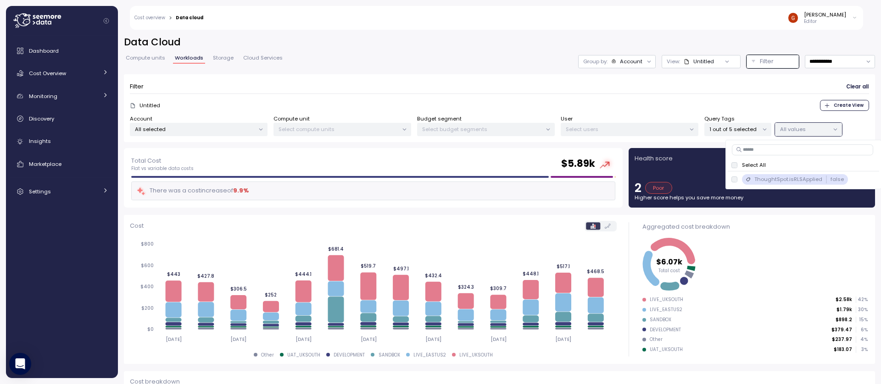
click at [739, 130] on p "1 out of 5 selected" at bounding box center [733, 129] width 49 height 7
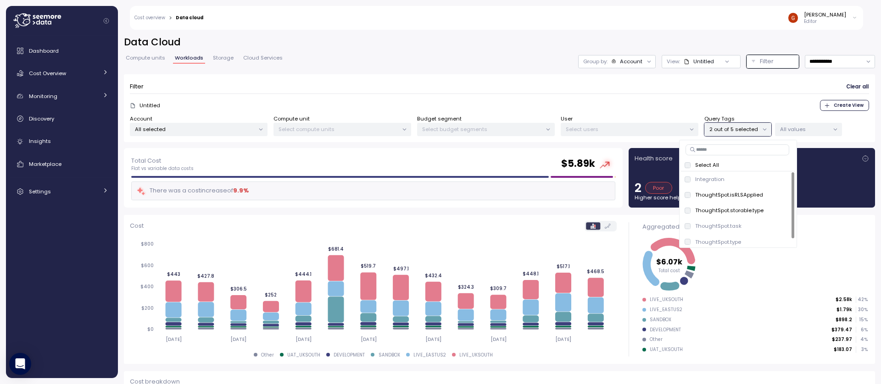
click at [814, 128] on p "All values" at bounding box center [804, 129] width 49 height 7
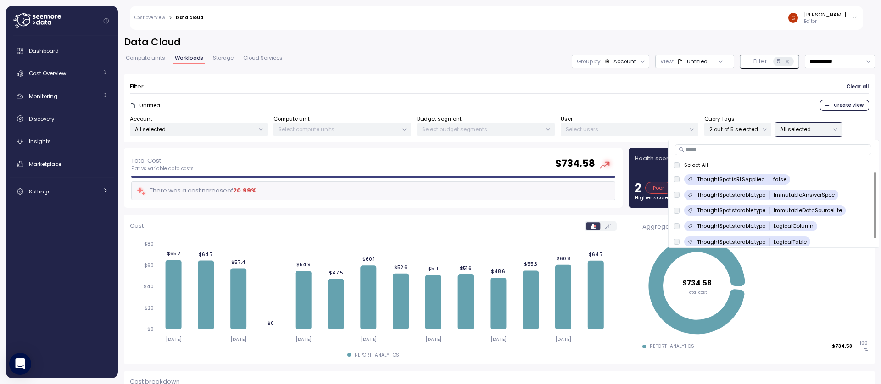
click at [756, 130] on p "2 out of 5 selected" at bounding box center [733, 129] width 49 height 7
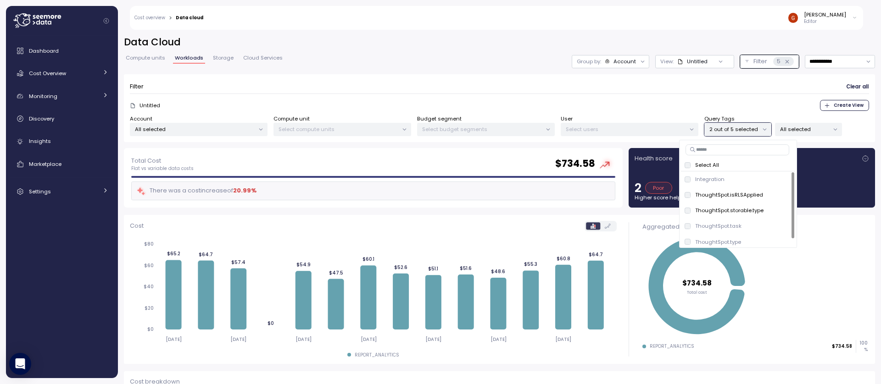
click at [756, 130] on p "2 out of 5 selected" at bounding box center [733, 129] width 49 height 7
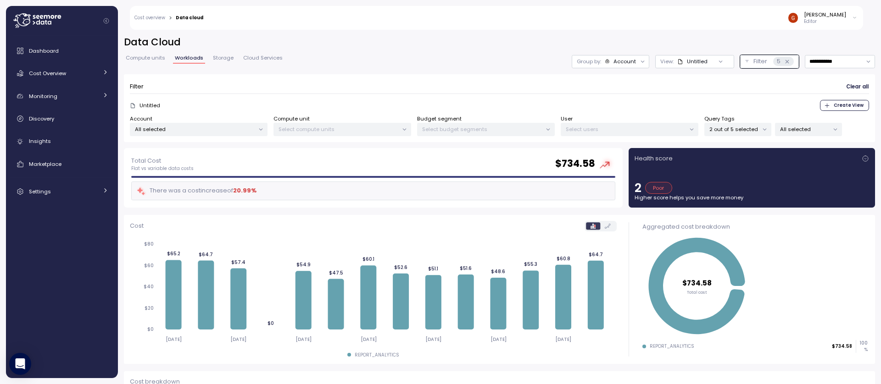
click at [749, 128] on p "2 out of 5 selected" at bounding box center [733, 129] width 49 height 7
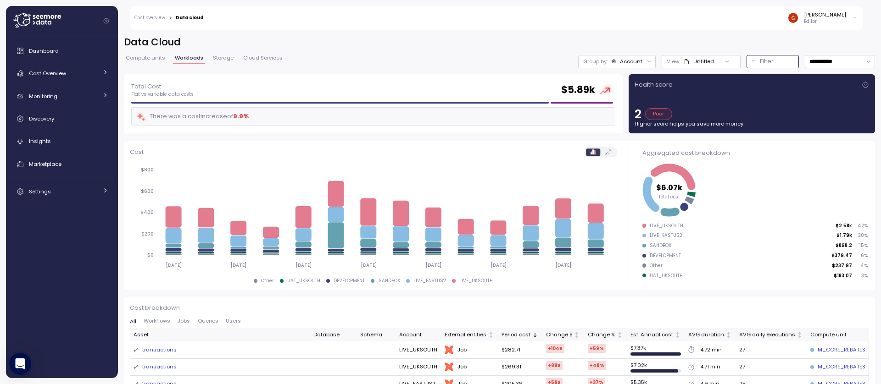
click at [766, 61] on div "Filter" at bounding box center [777, 61] width 34 height 9
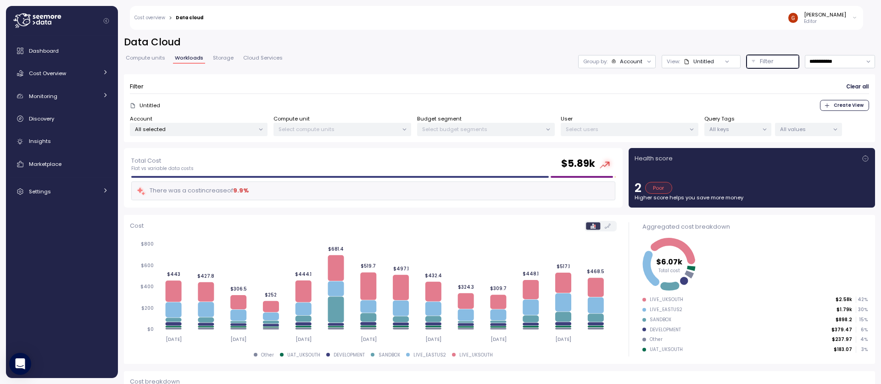
click at [742, 127] on p "All keys" at bounding box center [733, 129] width 49 height 7
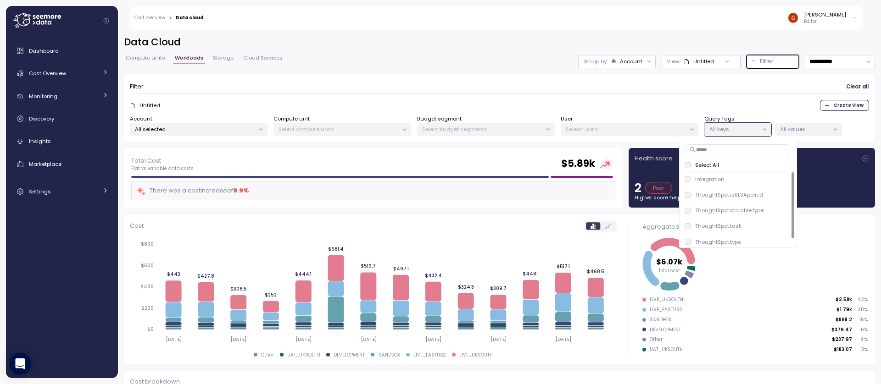
click at [714, 165] on p "Select All" at bounding box center [707, 164] width 24 height 7
click at [666, 107] on div "Untitled Create View" at bounding box center [499, 105] width 739 height 11
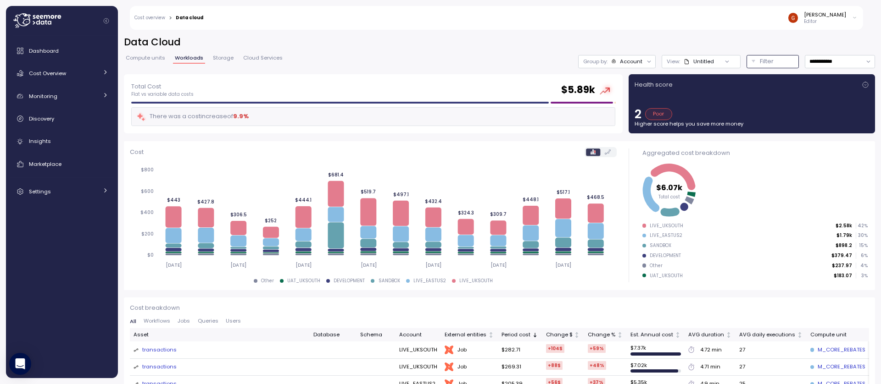
click at [760, 59] on p "Filter" at bounding box center [767, 61] width 14 height 9
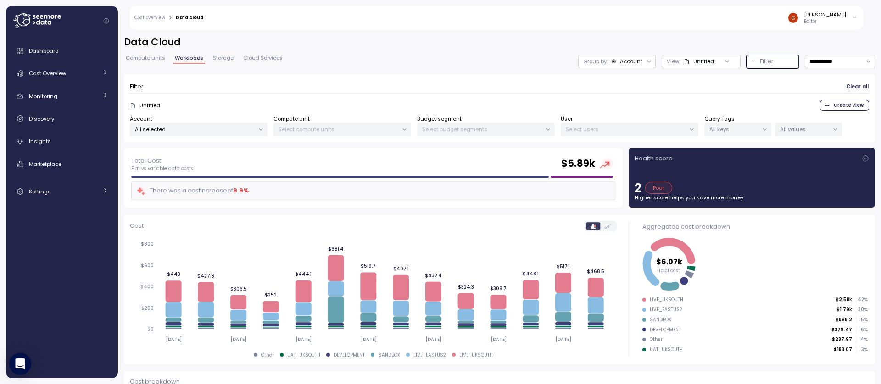
click at [243, 131] on p "All selected" at bounding box center [195, 129] width 120 height 7
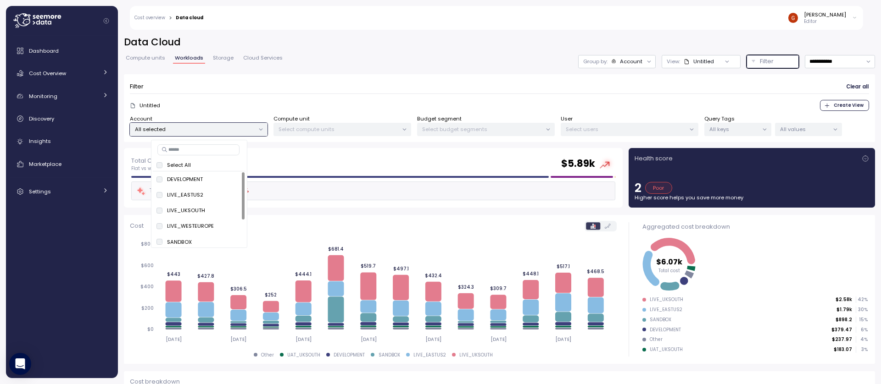
click at [253, 128] on p "All selected" at bounding box center [195, 129] width 120 height 7
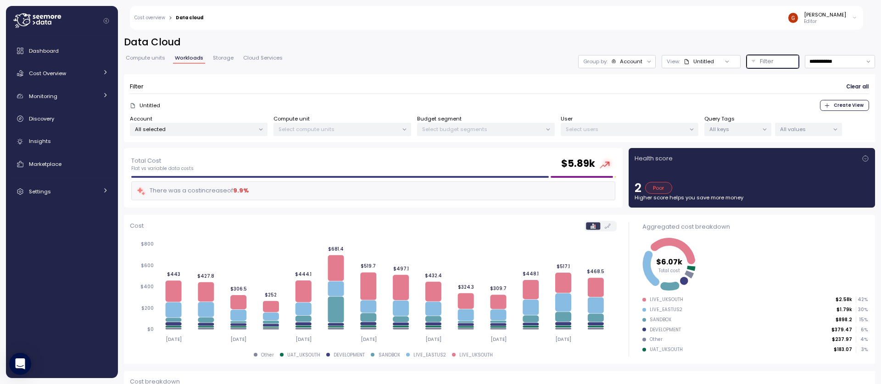
click at [648, 133] on p "Select users" at bounding box center [626, 129] width 120 height 7
click at [517, 134] on div "Select budget segments" at bounding box center [486, 129] width 138 height 13
click at [547, 128] on icon at bounding box center [548, 130] width 6 height 6
click at [318, 126] on p "Select compute units" at bounding box center [338, 129] width 120 height 7
click at [760, 130] on div at bounding box center [764, 129] width 13 height 13
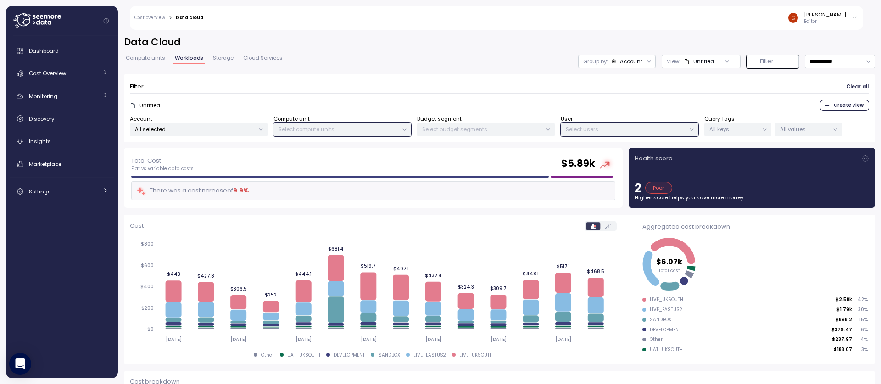
click at [642, 132] on p "Select users" at bounding box center [626, 129] width 120 height 7
click at [734, 131] on p "All keys" at bounding box center [733, 129] width 49 height 7
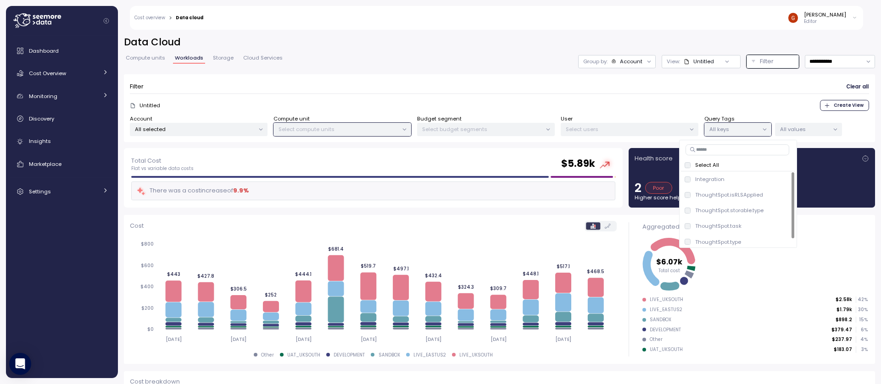
click at [712, 144] on input at bounding box center [737, 149] width 104 height 11
type input "**********"
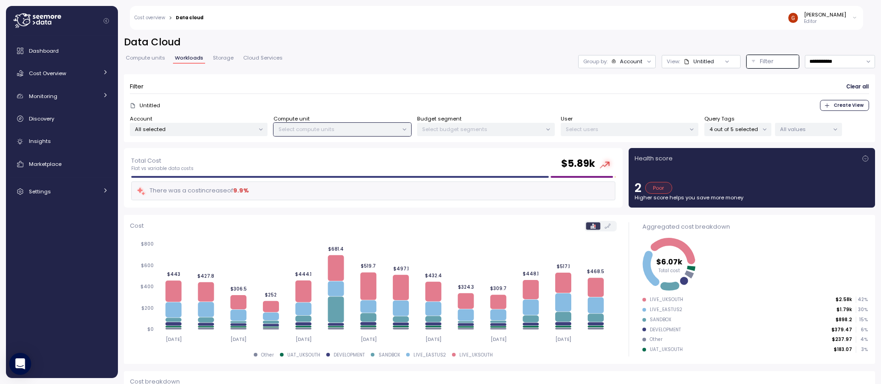
click at [798, 131] on p "All values" at bounding box center [804, 129] width 49 height 7
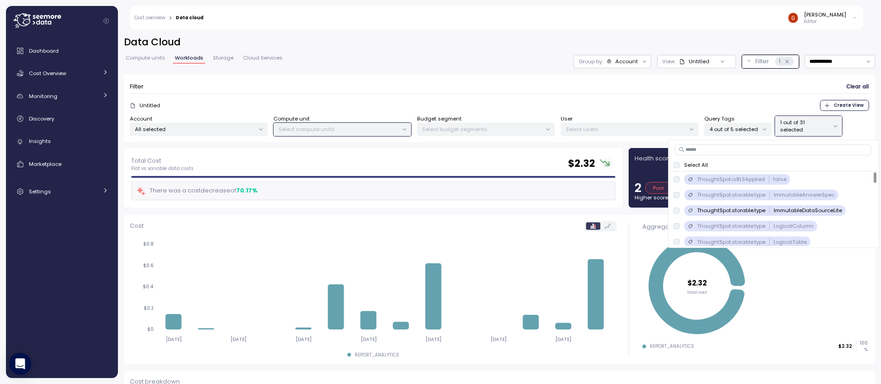
click at [507, 33] on div "**********" at bounding box center [499, 204] width 763 height 361
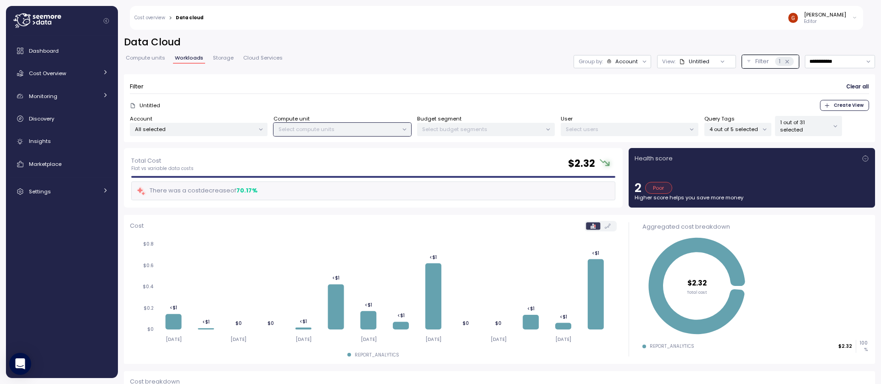
click at [806, 132] on p "1 out of 31 selected" at bounding box center [804, 126] width 49 height 15
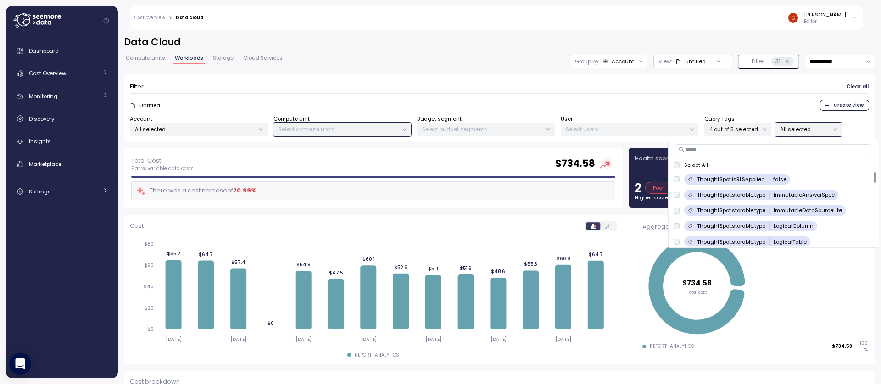
click at [744, 133] on div "4 out of 5 selected" at bounding box center [737, 129] width 67 height 13
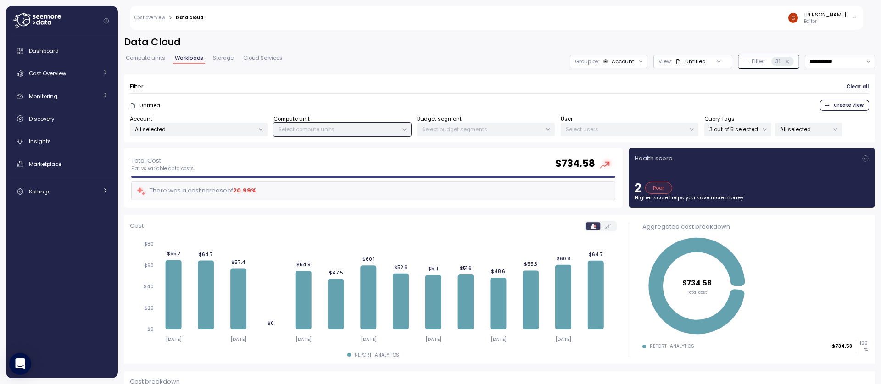
click at [660, 108] on div "Untitled Create View" at bounding box center [499, 105] width 739 height 11
click at [831, 131] on div at bounding box center [834, 129] width 13 height 13
click at [812, 128] on p "All selected" at bounding box center [804, 129] width 49 height 7
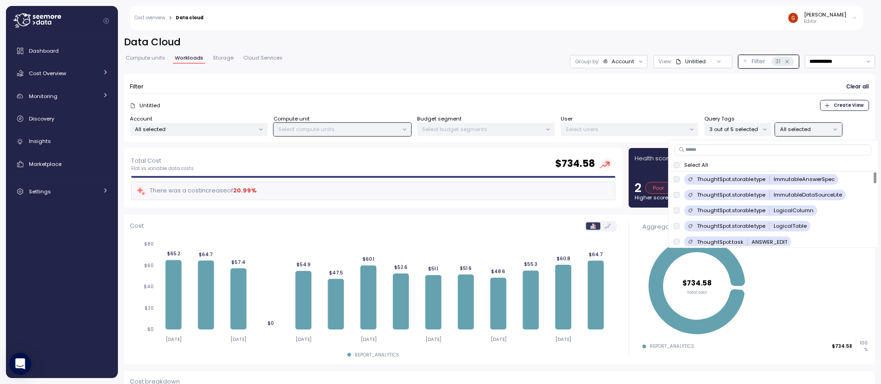
click at [747, 129] on p "3 out of 5 selected" at bounding box center [733, 129] width 49 height 7
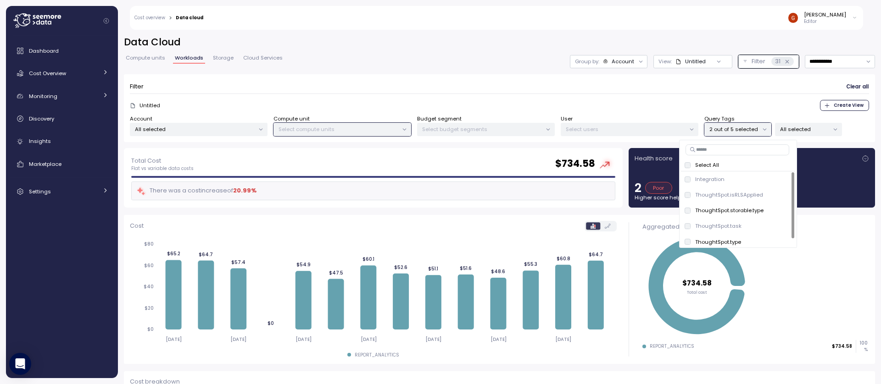
click at [675, 107] on div "Untitled Create View" at bounding box center [499, 105] width 739 height 11
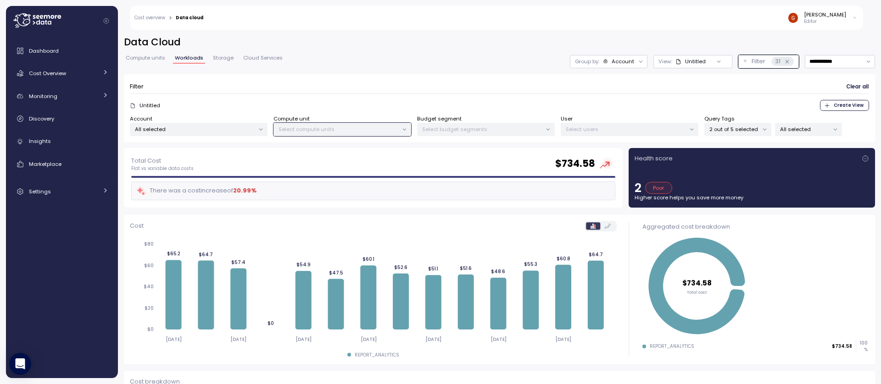
click at [791, 128] on p "All selected" at bounding box center [804, 129] width 49 height 7
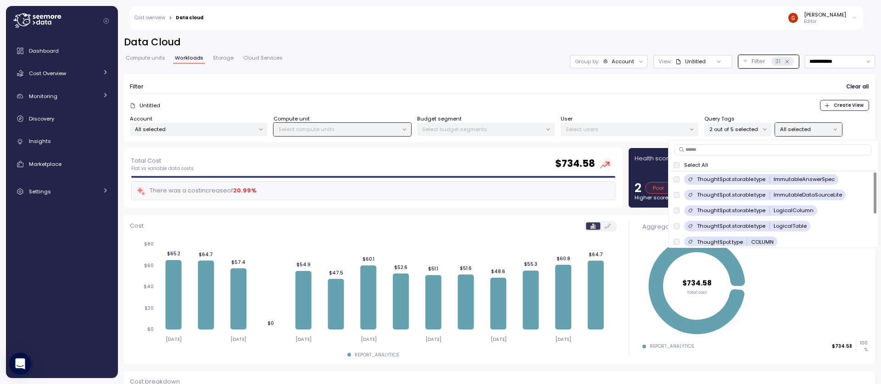
drag, startPoint x: 741, startPoint y: 137, endPoint x: 740, endPoint y: 132, distance: 4.7
click at [741, 135] on div "Filter Clear all Untitled Create View Account All selected Compute unit Select …" at bounding box center [499, 108] width 751 height 68
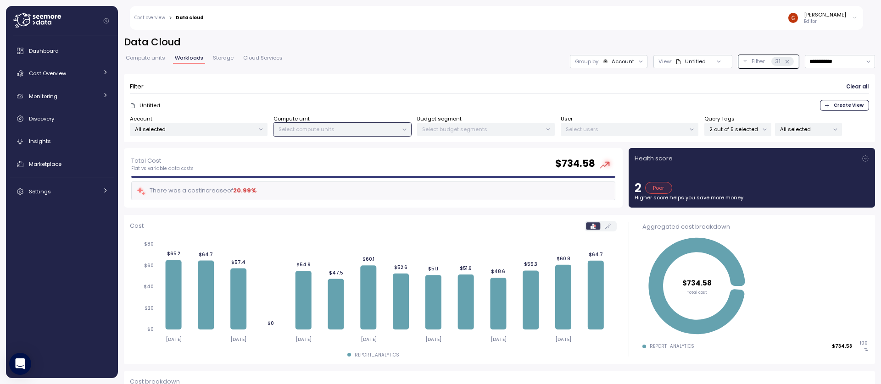
click at [740, 132] on p "2 out of 5 selected" at bounding box center [733, 129] width 49 height 7
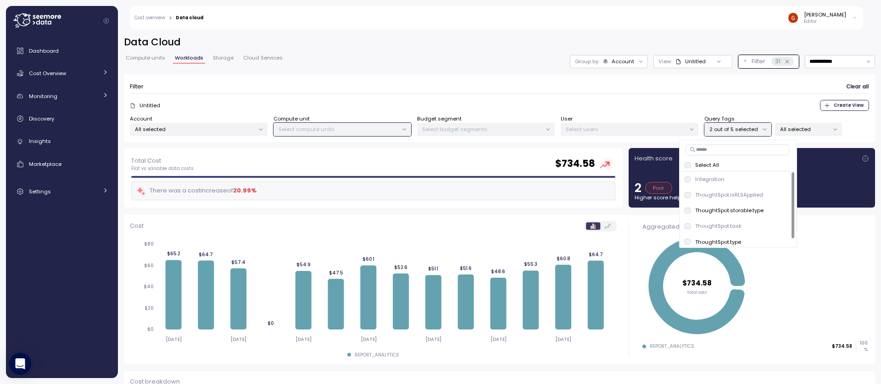
click at [740, 132] on p "2 out of 5 selected" at bounding box center [733, 129] width 49 height 7
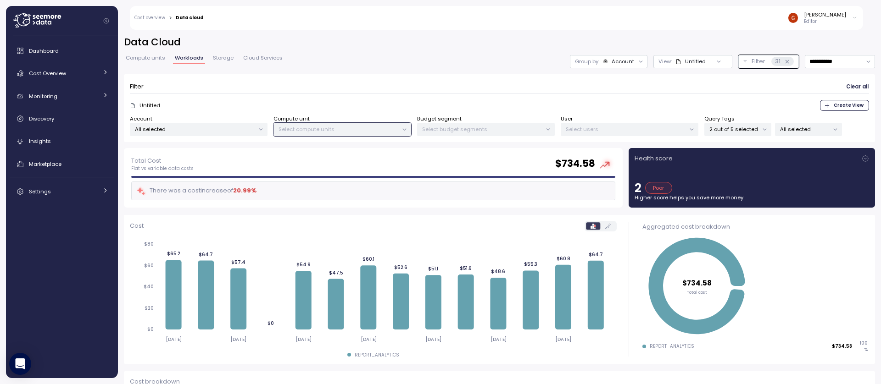
click at [736, 130] on p "2 out of 5 selected" at bounding box center [733, 129] width 49 height 7
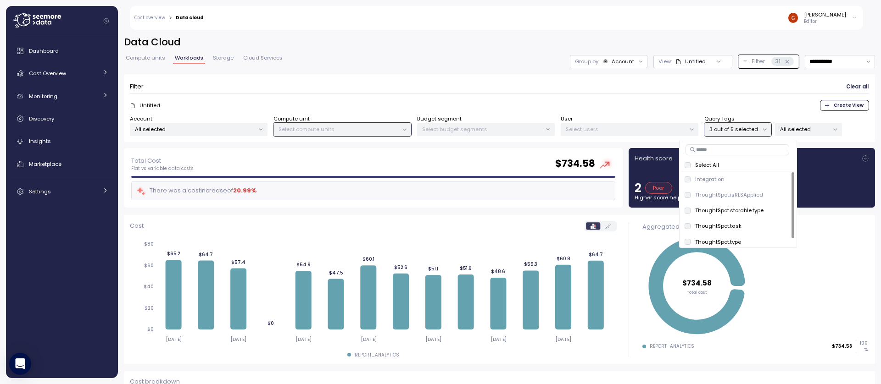
click at [805, 132] on p "All selected" at bounding box center [804, 129] width 49 height 7
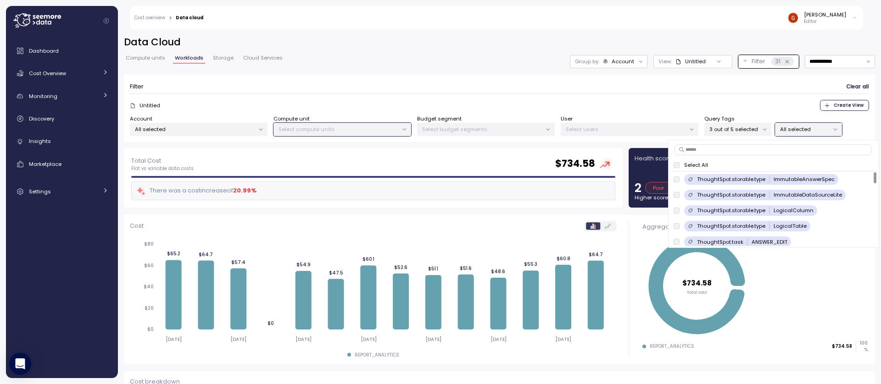
click at [747, 128] on p "3 out of 5 selected" at bounding box center [733, 129] width 49 height 7
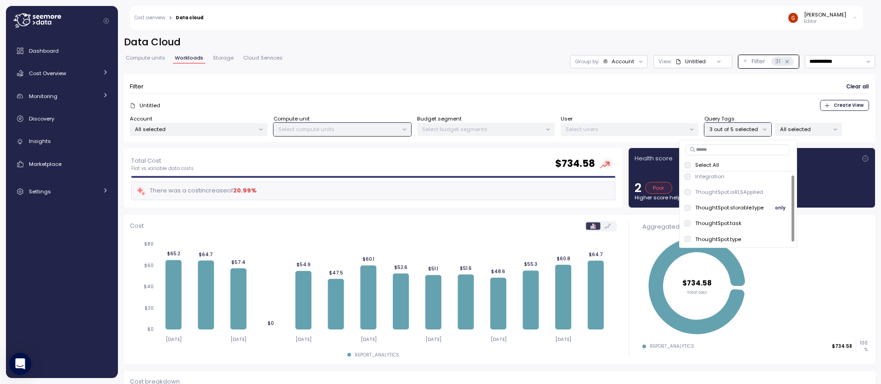
scroll to position [4, 0]
click at [811, 130] on p "All selected" at bounding box center [804, 129] width 49 height 7
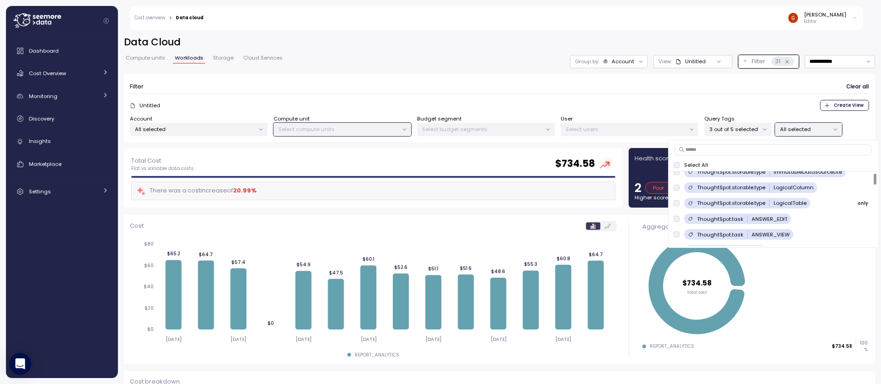
scroll to position [55, 0]
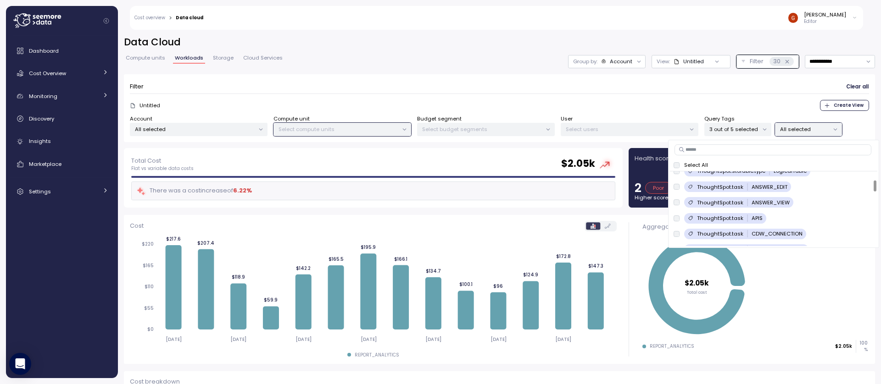
click at [520, 50] on div "**********" at bounding box center [499, 92] width 751 height 112
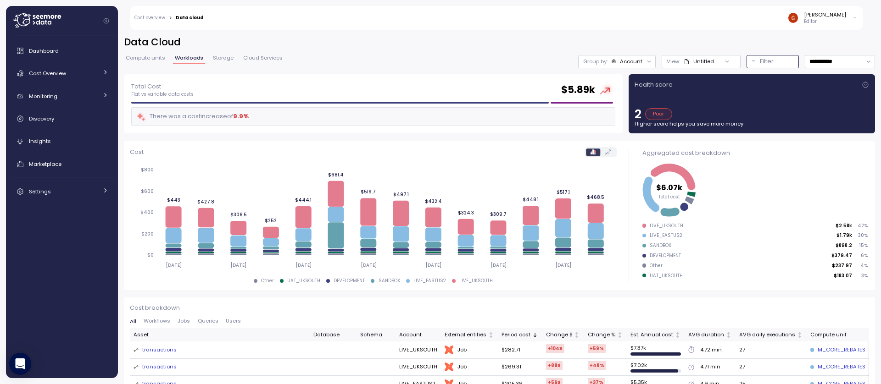
click at [748, 65] on button "Filter" at bounding box center [772, 61] width 52 height 13
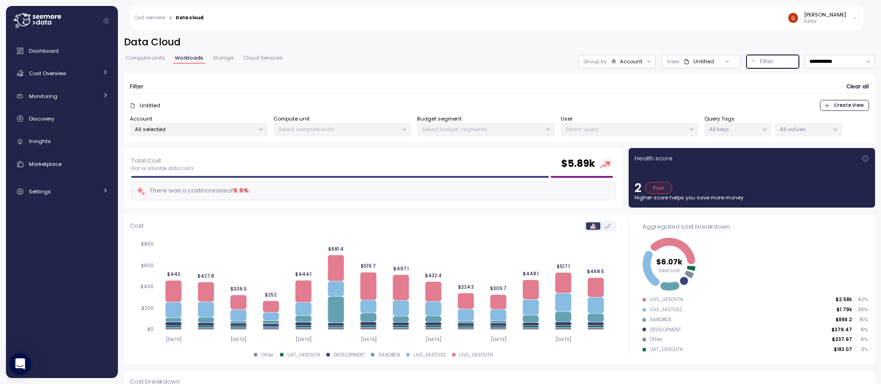
click at [728, 130] on p "All keys" at bounding box center [733, 129] width 49 height 7
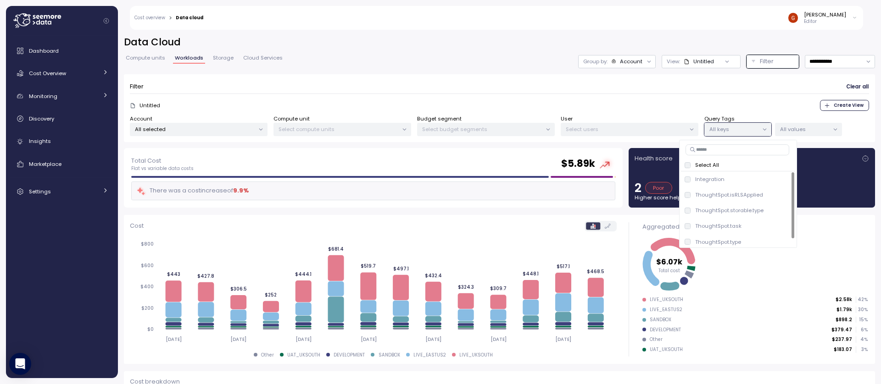
click at [654, 106] on div "Untitled Create View" at bounding box center [499, 105] width 739 height 11
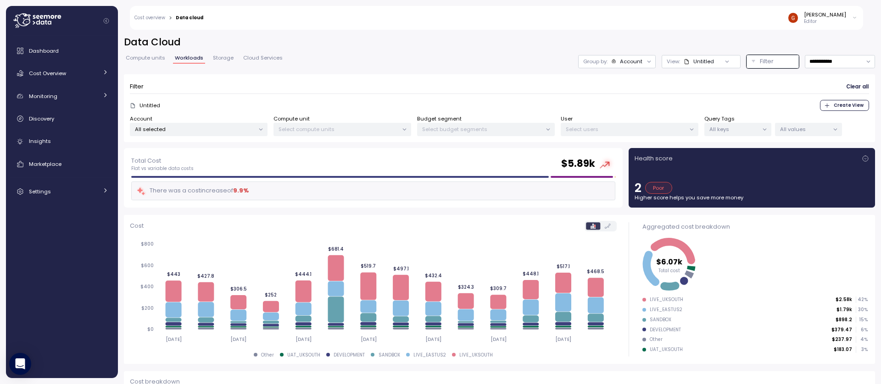
click at [739, 128] on p "All keys" at bounding box center [733, 129] width 49 height 7
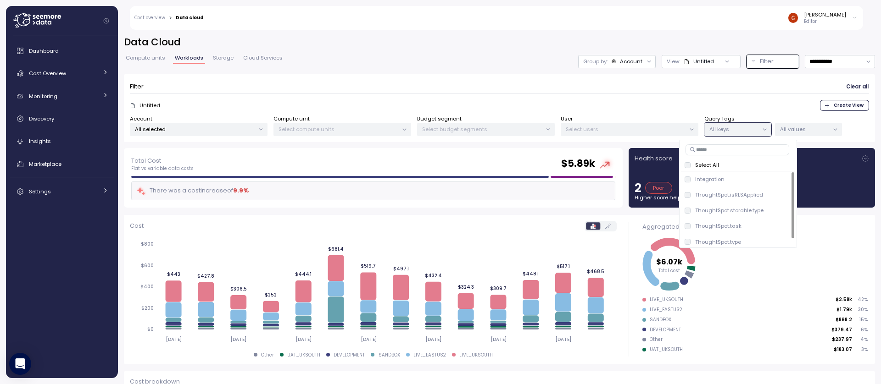
click at [661, 110] on div "Untitled Create View" at bounding box center [499, 105] width 739 height 11
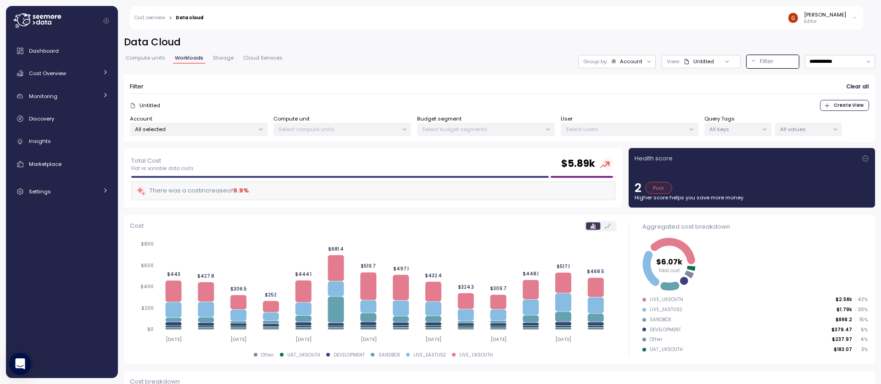
click at [753, 126] on p "All keys" at bounding box center [733, 129] width 49 height 7
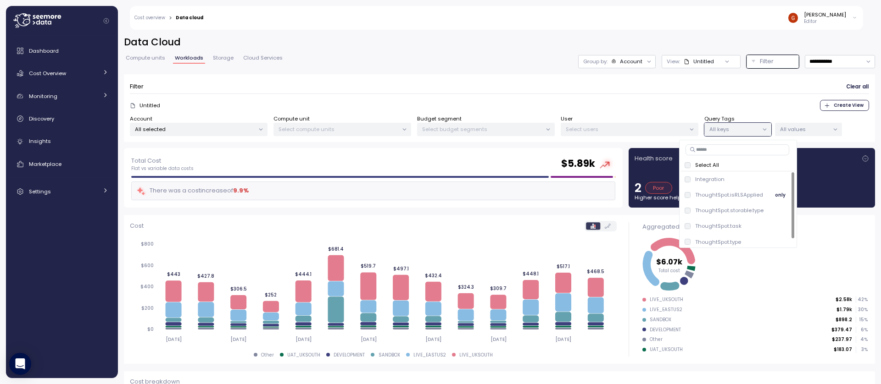
click at [782, 194] on span "only" at bounding box center [780, 195] width 11 height 10
click at [627, 108] on div "Untitled Create View" at bounding box center [499, 105] width 739 height 11
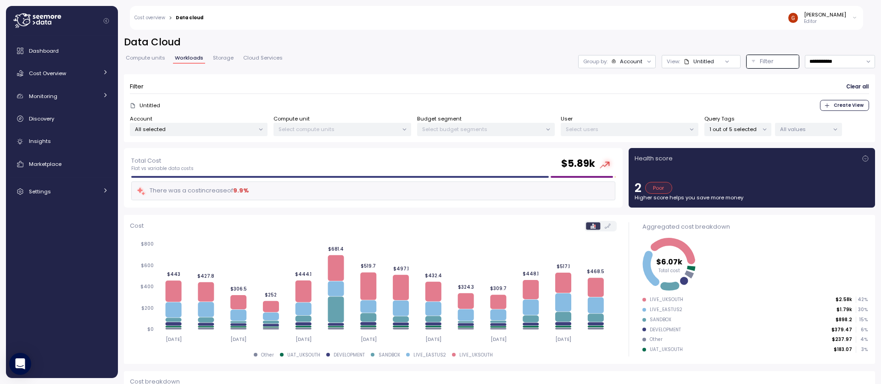
click at [725, 127] on p "1 out of 5 selected" at bounding box center [733, 129] width 49 height 7
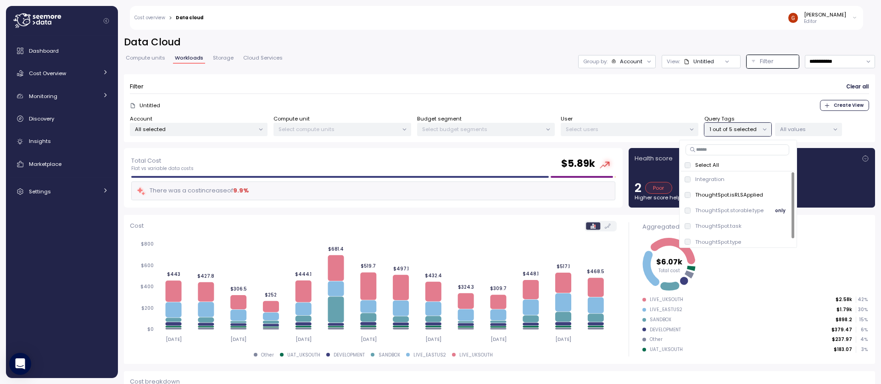
click at [739, 211] on p "ThoughtSpot.storable.type" at bounding box center [729, 210] width 68 height 7
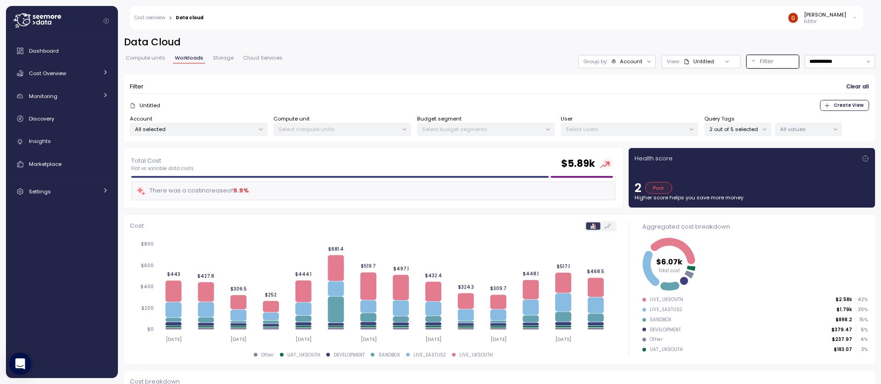
click at [607, 87] on div "Filter Clear all" at bounding box center [499, 86] width 739 height 13
click at [795, 131] on p "All values" at bounding box center [804, 129] width 49 height 7
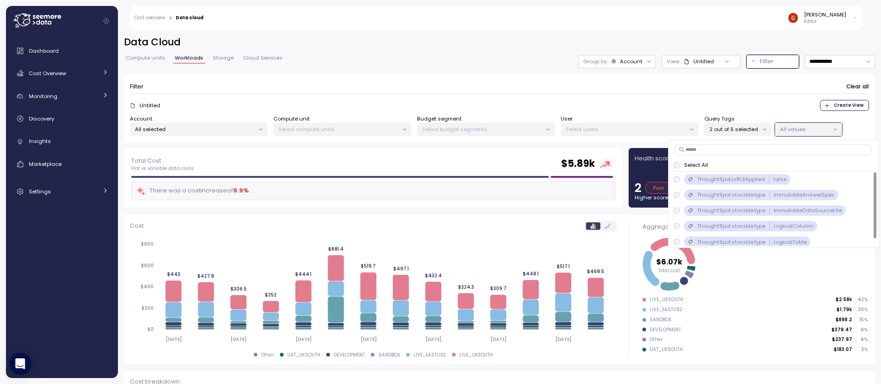
click at [804, 134] on div "All values" at bounding box center [808, 129] width 67 height 13
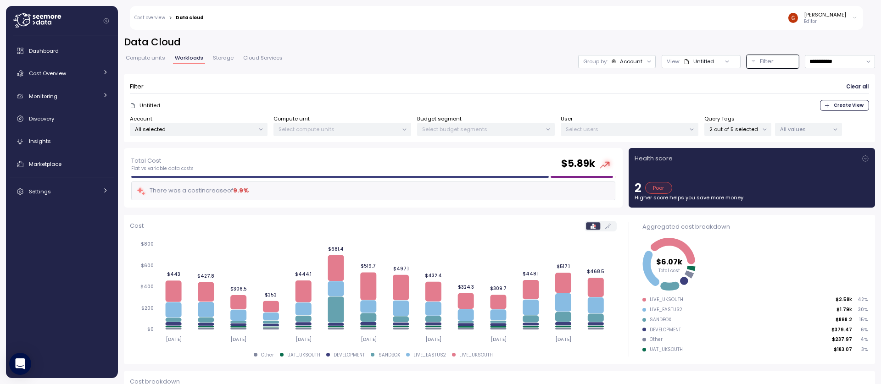
click at [750, 132] on p "2 out of 5 selected" at bounding box center [733, 129] width 49 height 7
click at [806, 127] on p "All values" at bounding box center [804, 129] width 49 height 7
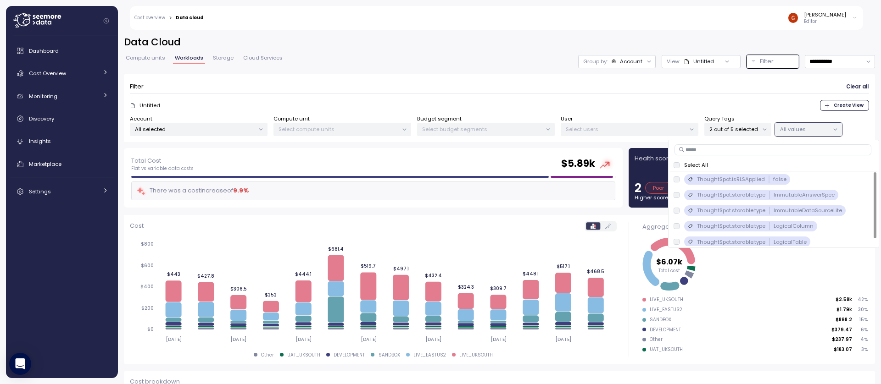
click at [763, 131] on icon at bounding box center [764, 130] width 6 height 6
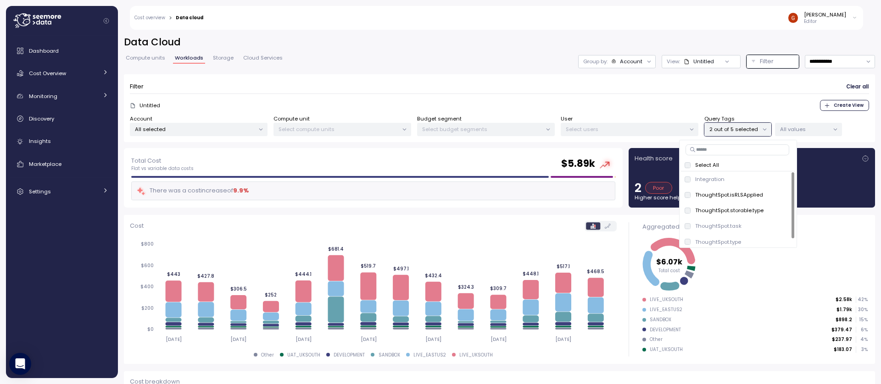
click at [808, 129] on p "All values" at bounding box center [804, 129] width 49 height 7
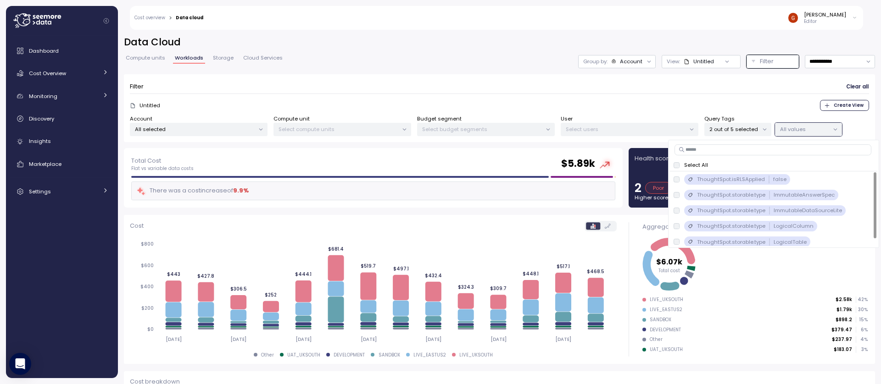
click at [761, 130] on icon at bounding box center [764, 130] width 6 height 6
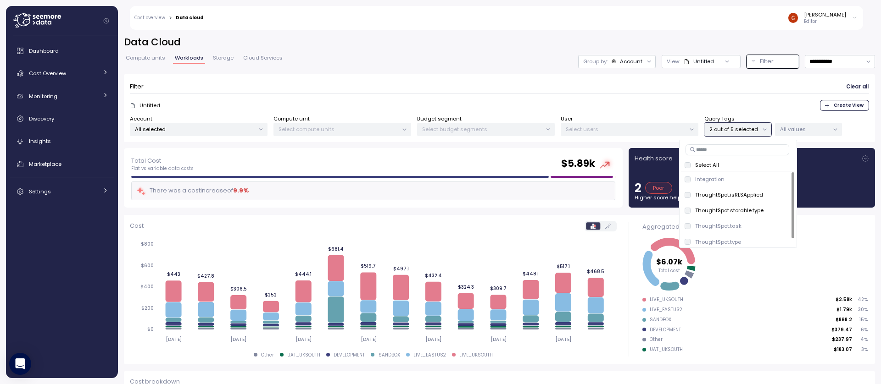
click at [749, 131] on p "2 out of 5 selected" at bounding box center [733, 129] width 49 height 7
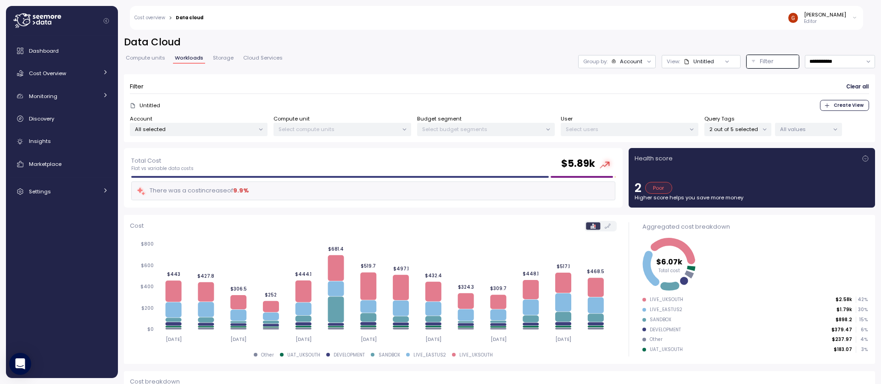
click at [749, 131] on p "2 out of 5 selected" at bounding box center [733, 129] width 49 height 7
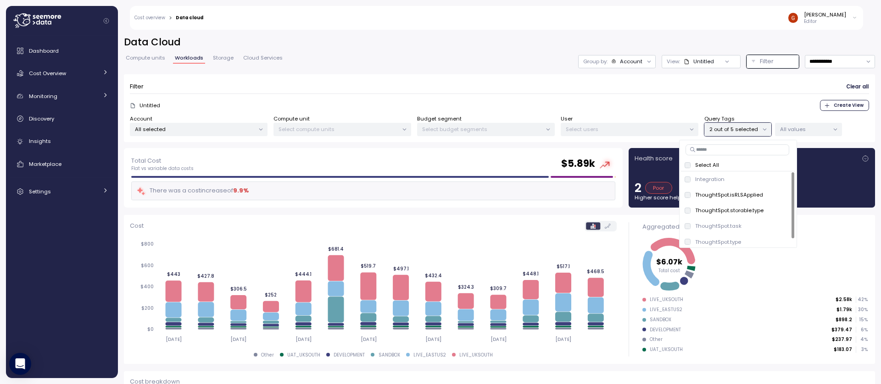
click at [705, 105] on div "Untitled Create View" at bounding box center [499, 105] width 739 height 11
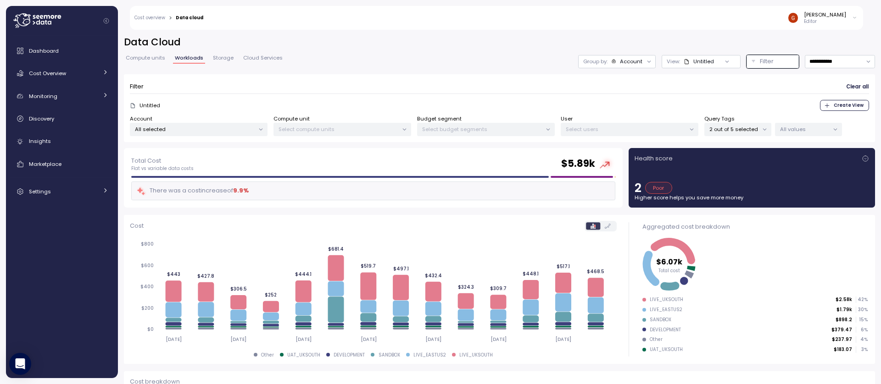
click at [744, 123] on div "2 out of 5 selected" at bounding box center [737, 129] width 67 height 13
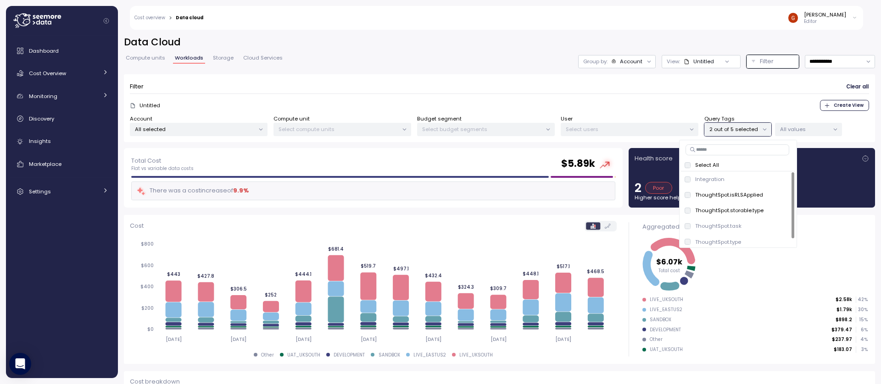
click at [811, 129] on p "All values" at bounding box center [804, 129] width 49 height 7
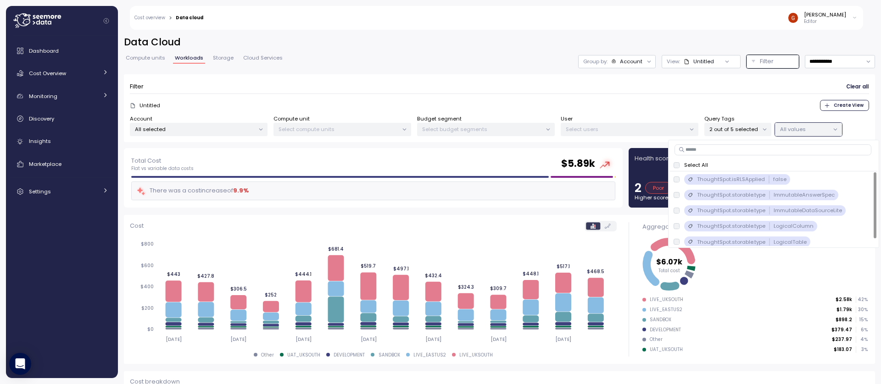
click at [734, 126] on p "2 out of 5 selected" at bounding box center [733, 129] width 49 height 7
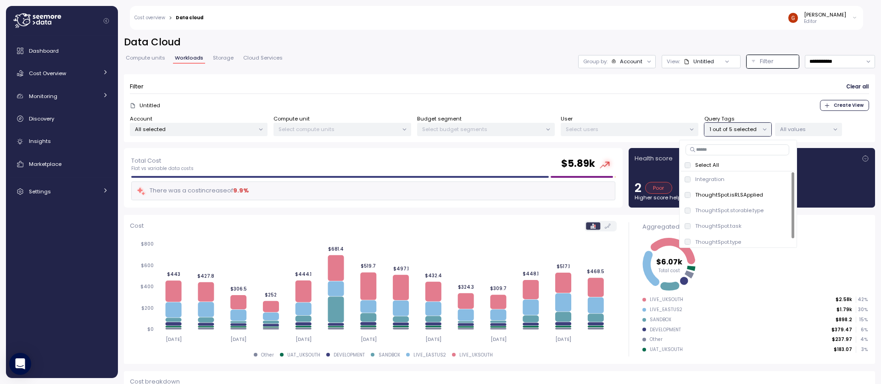
click at [736, 100] on div "Untitled Create View" at bounding box center [499, 105] width 739 height 11
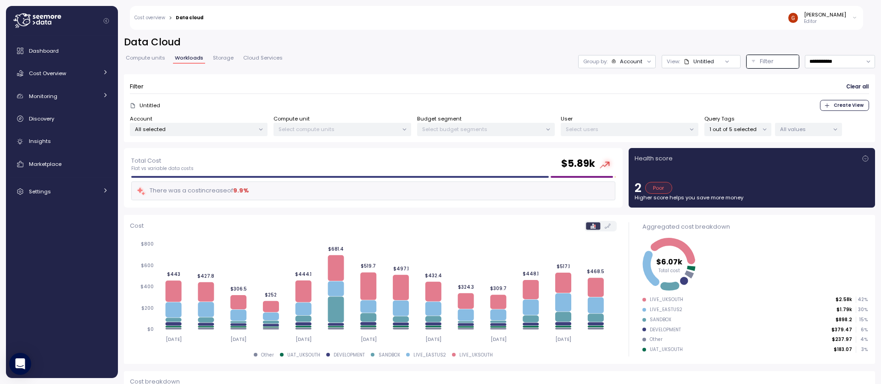
click at [749, 130] on p "1 out of 5 selected" at bounding box center [733, 129] width 49 height 7
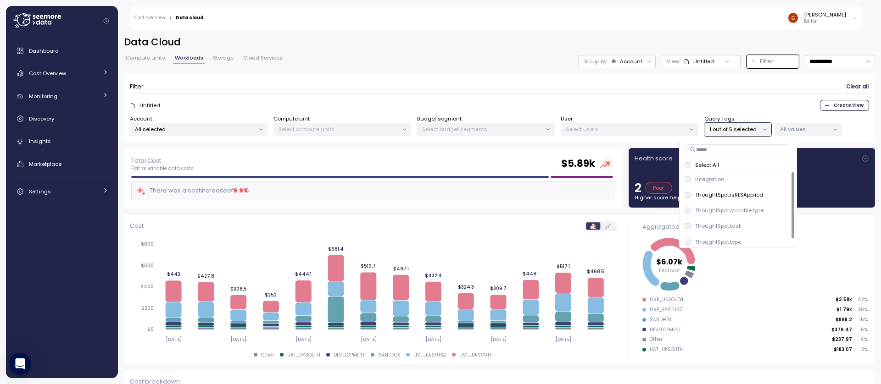
click at [805, 130] on p "All values" at bounding box center [804, 129] width 49 height 7
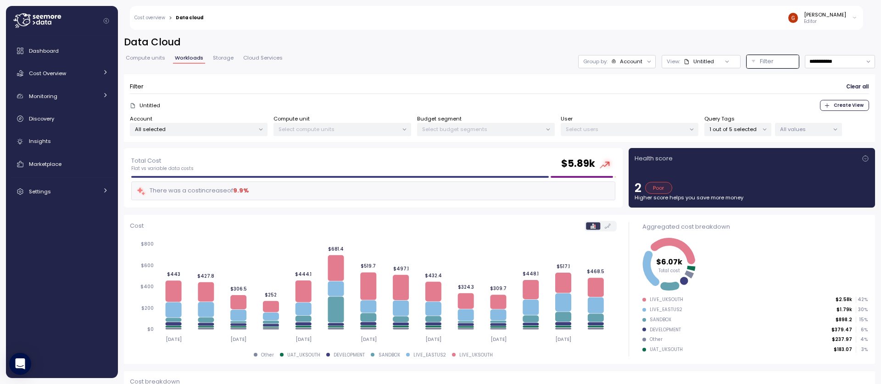
click at [728, 135] on div "1 out of 5 selected" at bounding box center [737, 129] width 67 height 13
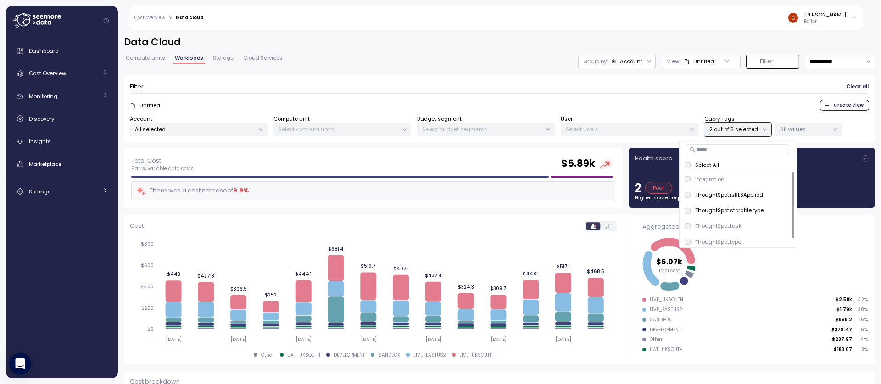
click at [813, 126] on p "All values" at bounding box center [804, 129] width 49 height 7
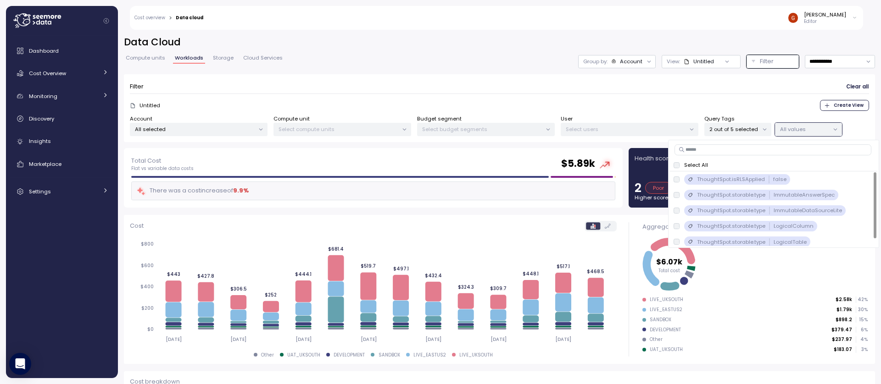
click at [794, 128] on p "All values" at bounding box center [804, 129] width 49 height 7
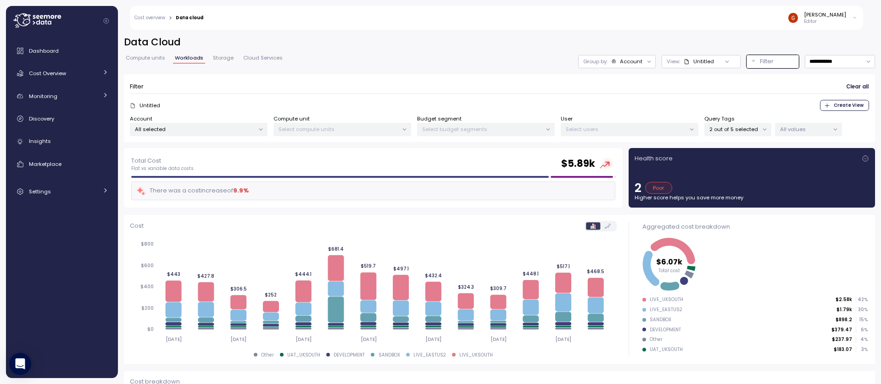
click at [728, 135] on div "2 out of 5 selected" at bounding box center [737, 129] width 67 height 13
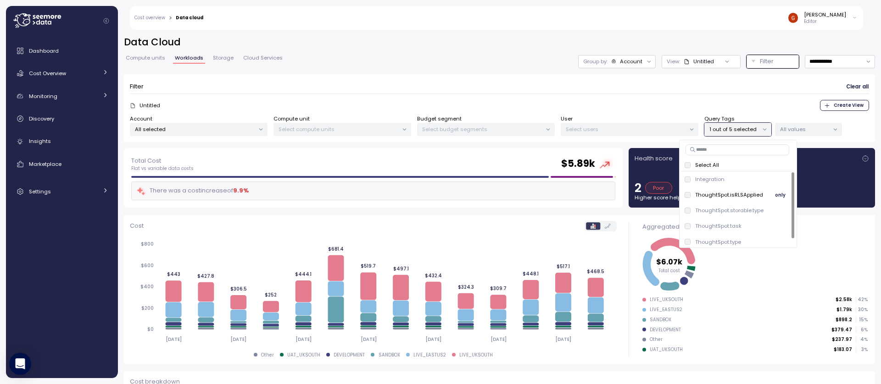
click at [689, 199] on div "ThoughtSpot.isRLSApplied" at bounding box center [723, 194] width 78 height 7
click at [816, 130] on p "All values" at bounding box center [804, 129] width 49 height 7
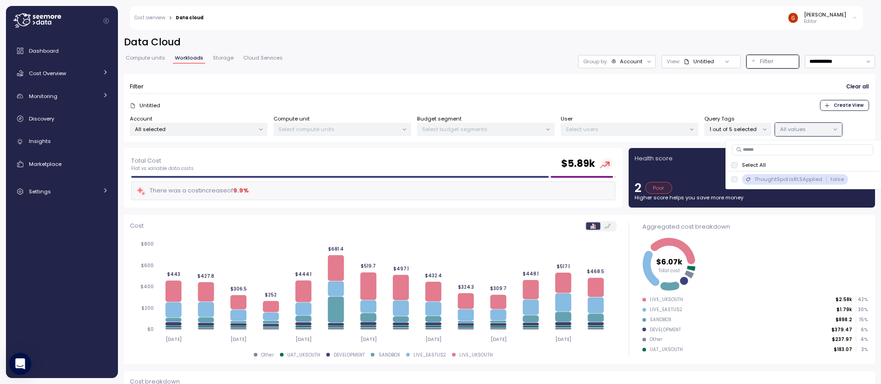
click at [744, 128] on p "1 out of 5 selected" at bounding box center [733, 129] width 49 height 7
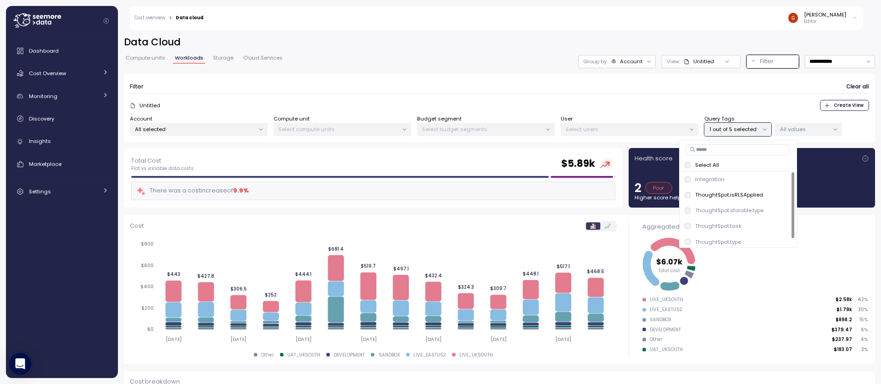
click at [737, 126] on p "1 out of 5 selected" at bounding box center [733, 129] width 49 height 7
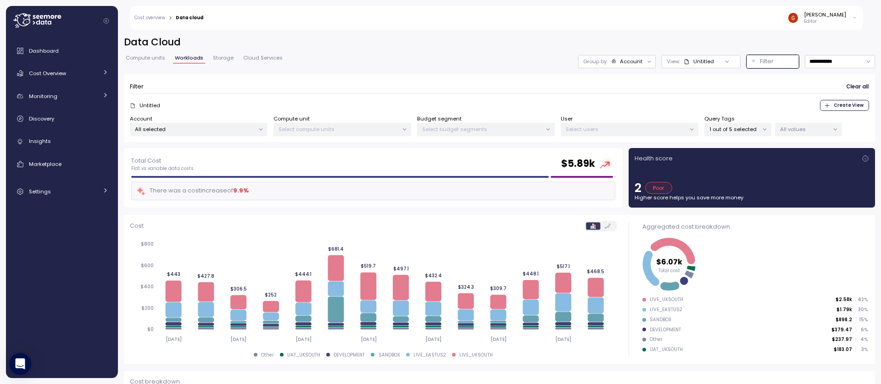
click at [736, 128] on p "1 out of 5 selected" at bounding box center [733, 129] width 49 height 7
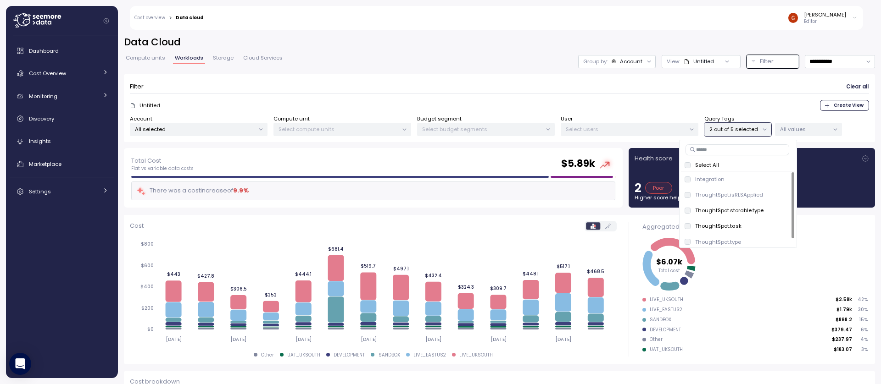
click at [794, 128] on p "All values" at bounding box center [804, 129] width 49 height 7
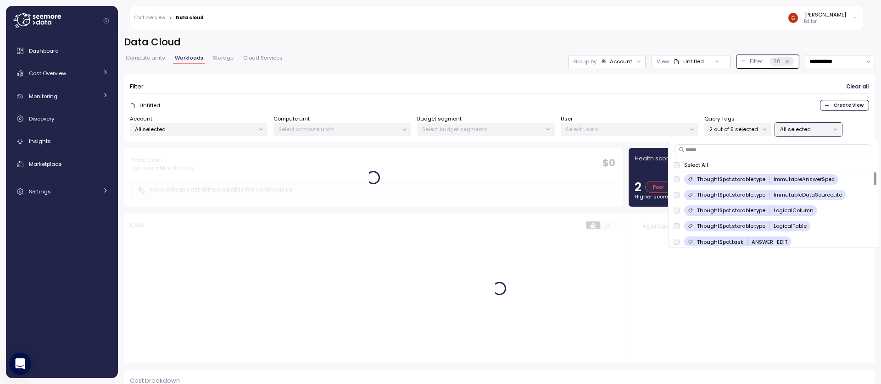
click at [611, 86] on div "Filter Clear all" at bounding box center [499, 86] width 739 height 13
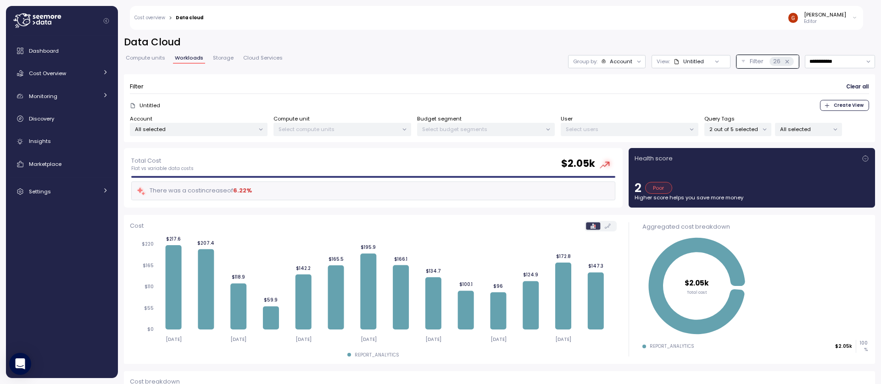
click at [743, 127] on p "2 out of 5 selected" at bounding box center [733, 129] width 49 height 7
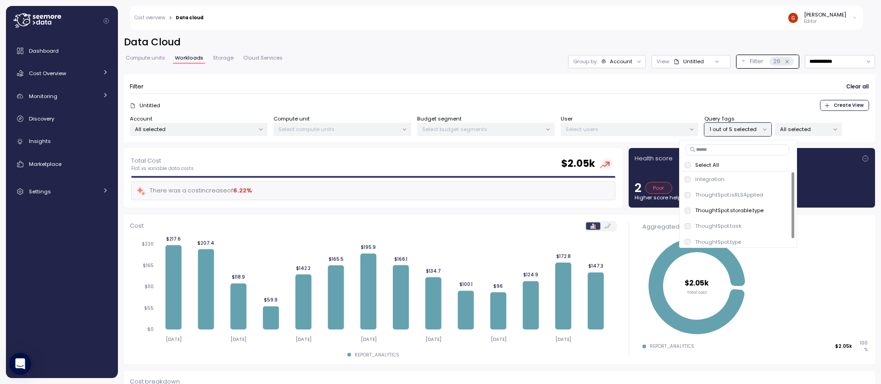
click at [677, 98] on form "Filter Clear all Untitled Create View Account All selected Compute unit Select …" at bounding box center [499, 108] width 739 height 56
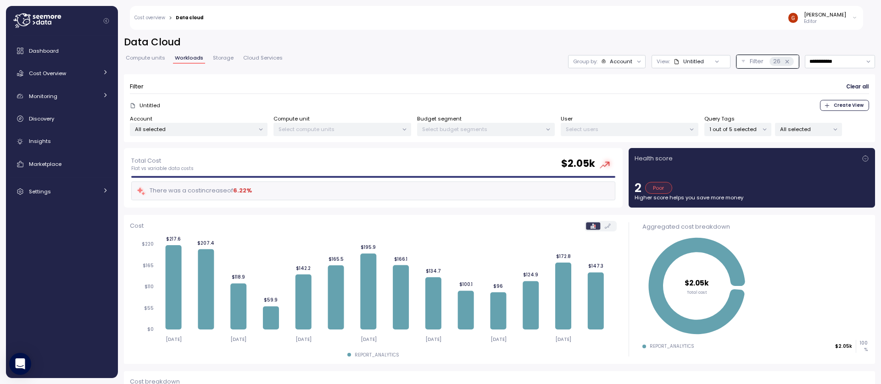
click at [796, 129] on p "All selected" at bounding box center [804, 129] width 49 height 7
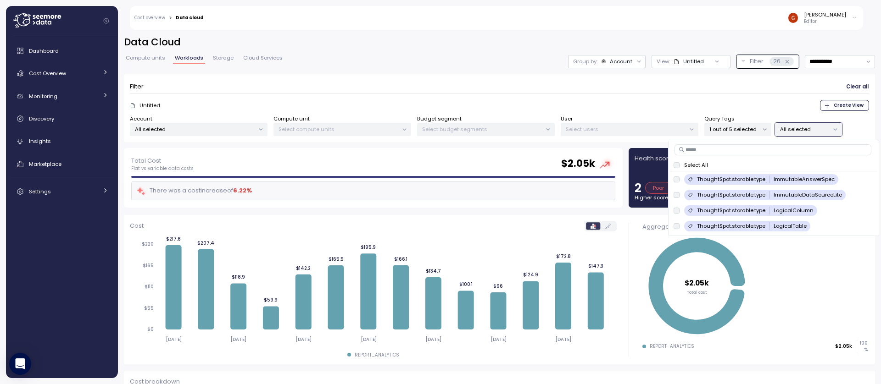
click at [509, 95] on form "Filter Clear all Untitled Create View Account All selected Compute unit Select …" at bounding box center [499, 108] width 739 height 56
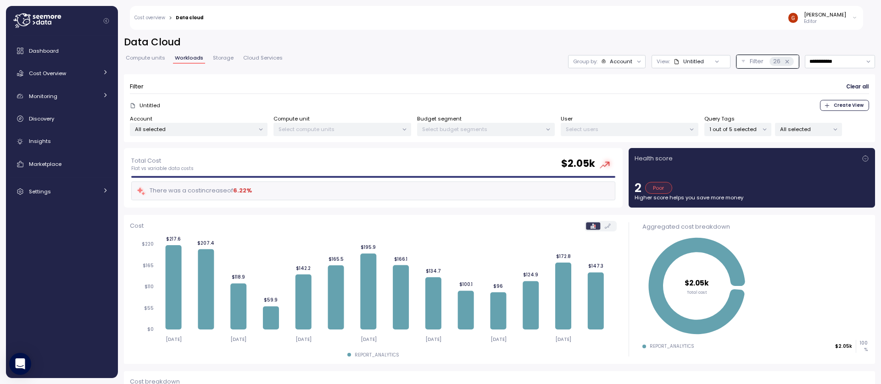
click at [740, 132] on p "1 out of 5 selected" at bounding box center [733, 129] width 49 height 7
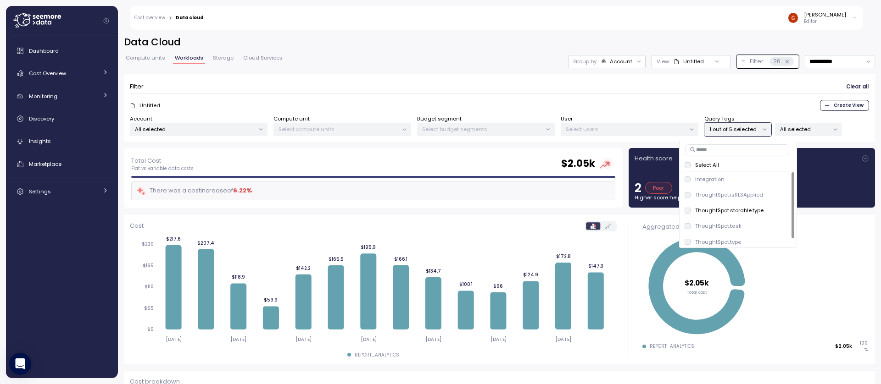
click at [816, 130] on p "All selected" at bounding box center [804, 129] width 49 height 7
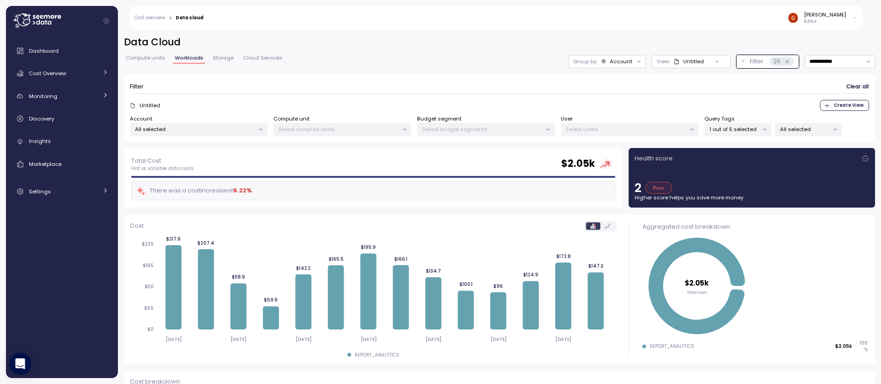
click at [736, 130] on p "1 out of 5 selected" at bounding box center [733, 129] width 49 height 7
click at [812, 132] on p "All selected" at bounding box center [804, 129] width 49 height 7
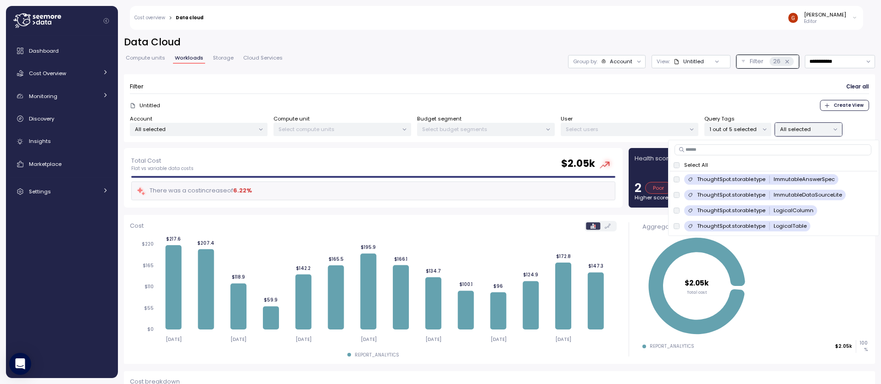
click at [812, 132] on p "All selected" at bounding box center [804, 129] width 49 height 7
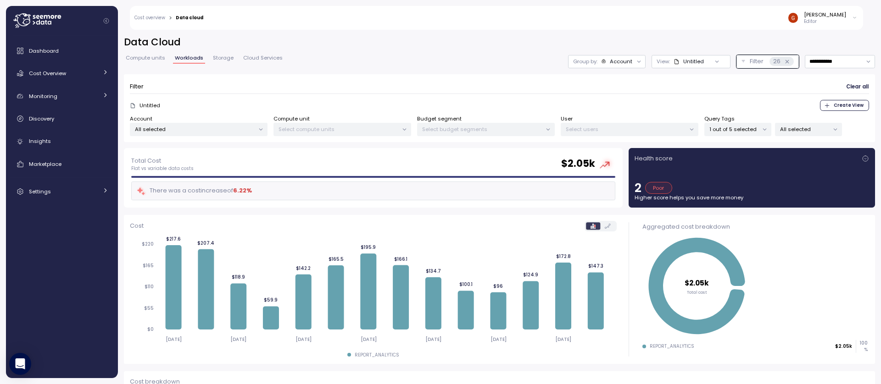
click at [806, 129] on p "All selected" at bounding box center [804, 129] width 49 height 7
click at [738, 133] on div "1 out of 5 selected" at bounding box center [737, 129] width 67 height 13
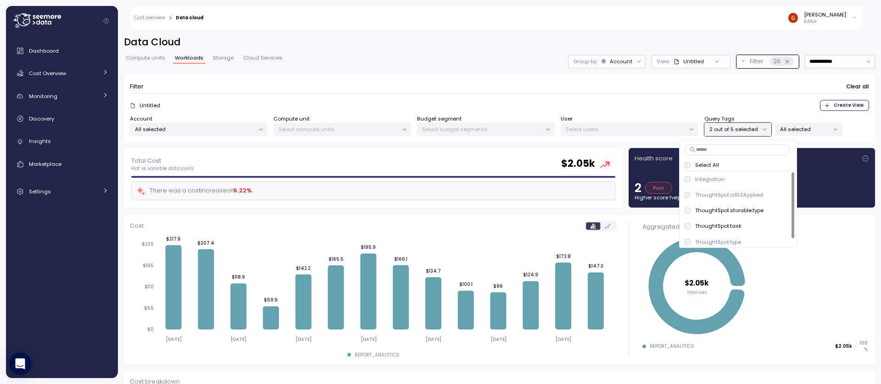
click at [792, 129] on p "All selected" at bounding box center [804, 129] width 49 height 7
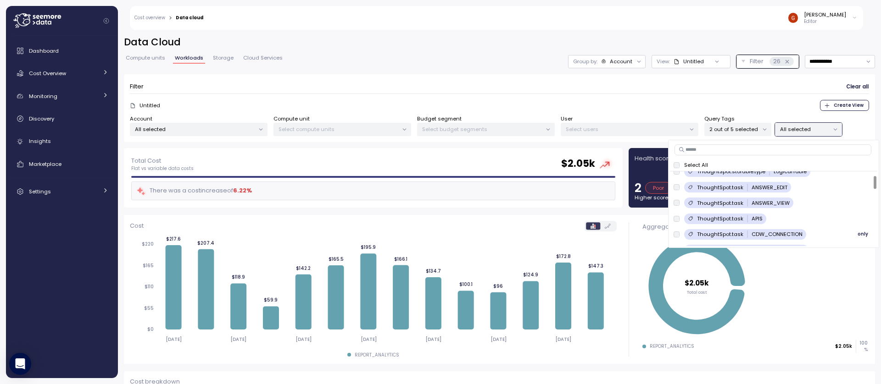
scroll to position [55, 0]
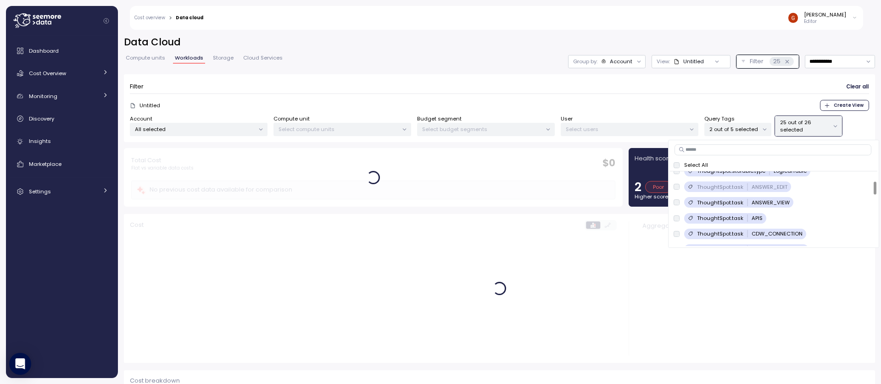
click at [746, 131] on p "2 out of 5 selected" at bounding box center [733, 129] width 49 height 7
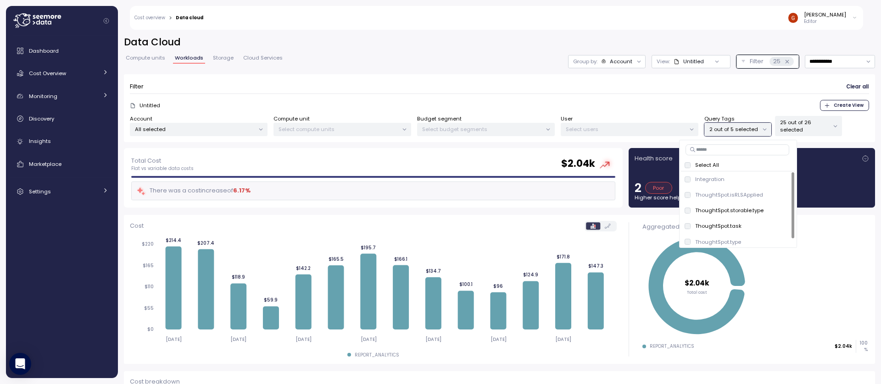
click at [788, 127] on p "25 out of 26 selected" at bounding box center [804, 126] width 49 height 15
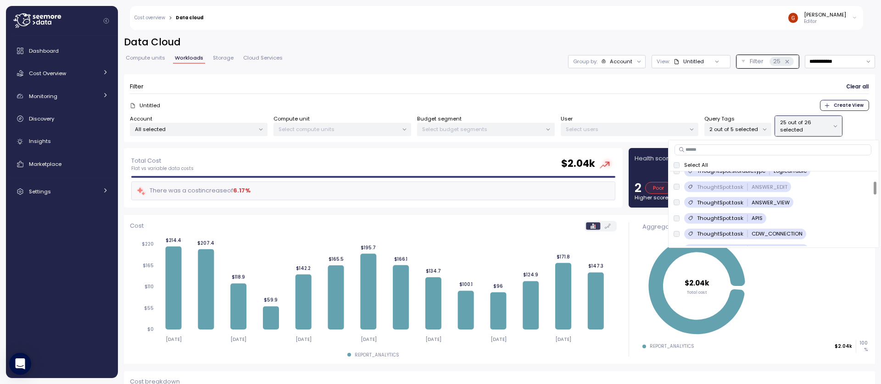
click at [749, 130] on p "2 out of 5 selected" at bounding box center [733, 129] width 49 height 7
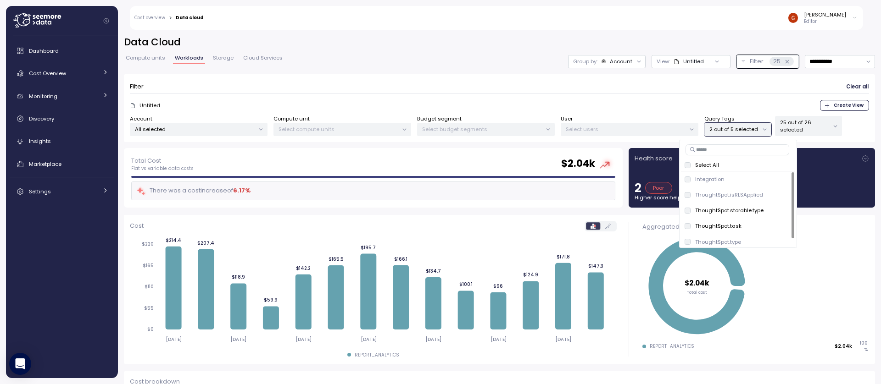
click at [747, 130] on p "2 out of 5 selected" at bounding box center [733, 129] width 49 height 7
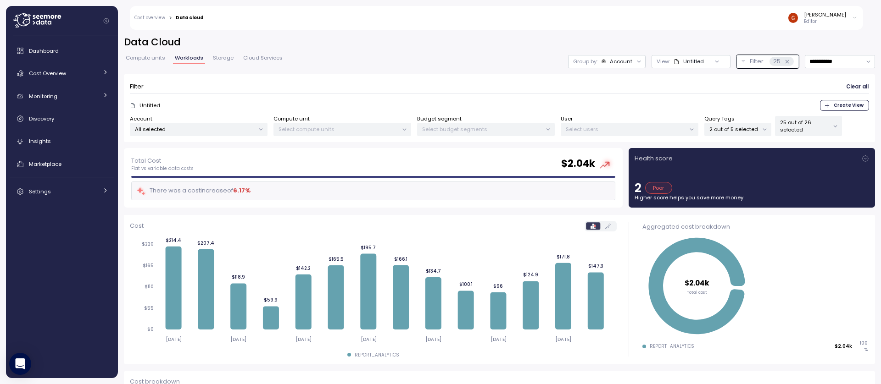
click at [741, 133] on div "2 out of 5 selected" at bounding box center [737, 129] width 67 height 13
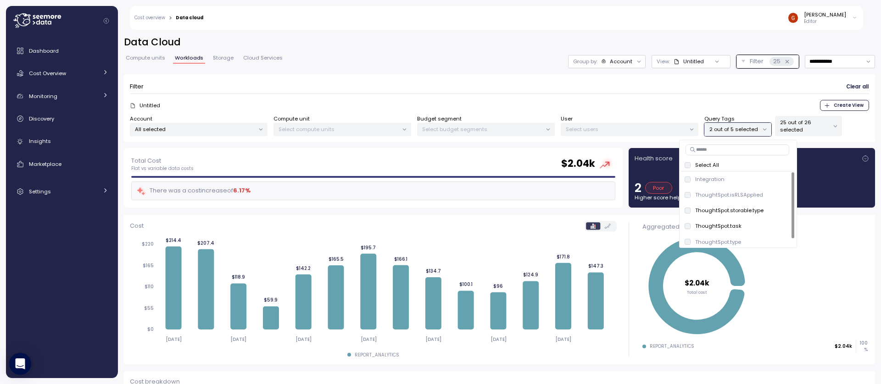
click at [796, 128] on p "25 out of 26 selected" at bounding box center [804, 126] width 49 height 15
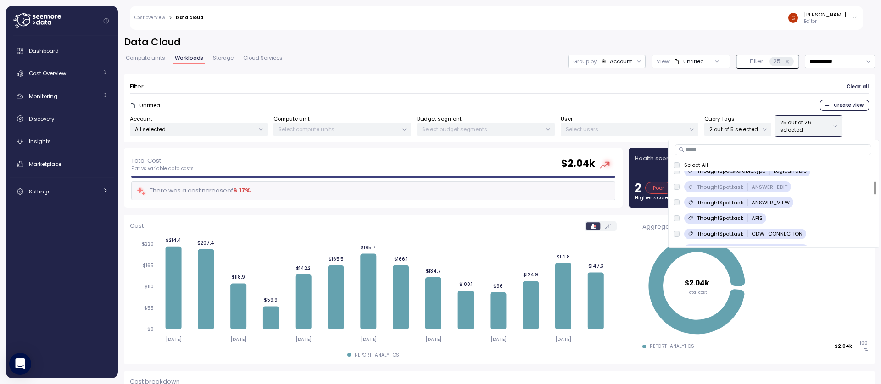
click at [751, 130] on p "2 out of 5 selected" at bounding box center [733, 129] width 49 height 7
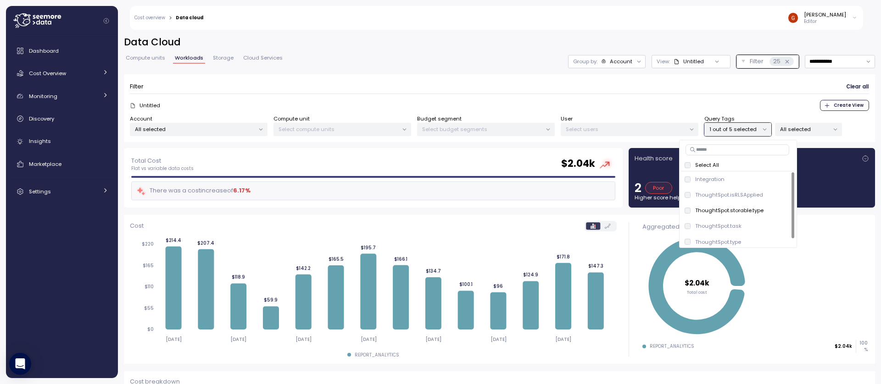
click at [640, 89] on div "Filter Clear all" at bounding box center [499, 86] width 739 height 13
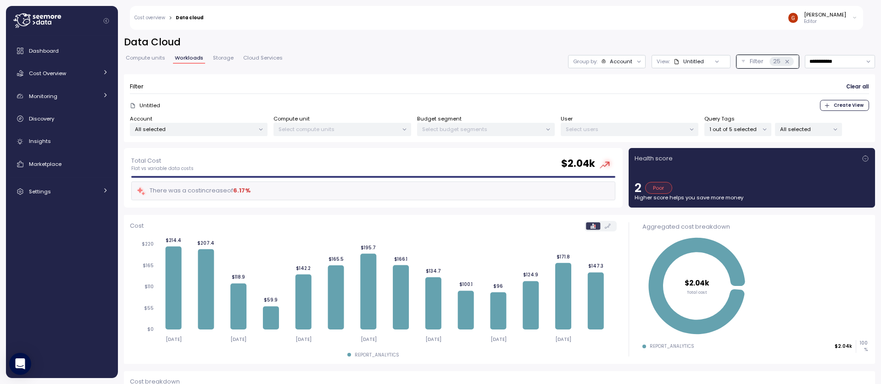
click at [172, 43] on h2 "Data Cloud" at bounding box center [499, 42] width 751 height 13
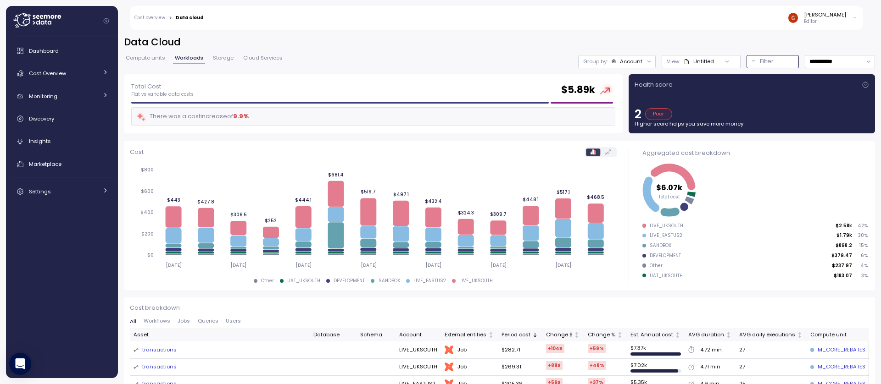
click at [760, 62] on p "Filter" at bounding box center [767, 61] width 14 height 9
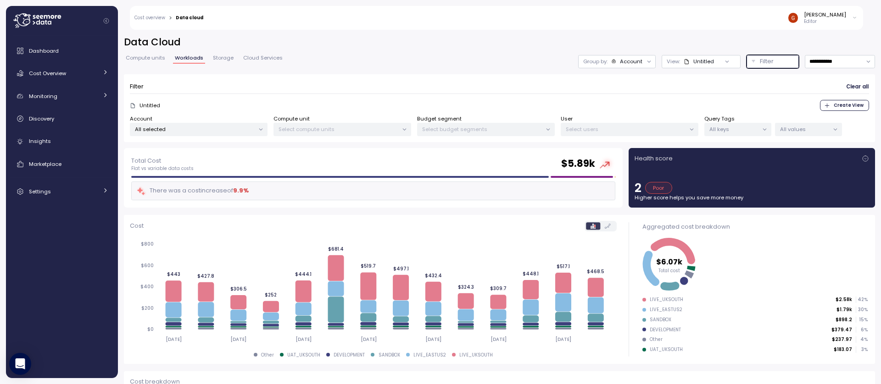
click at [754, 130] on p "All keys" at bounding box center [733, 129] width 49 height 7
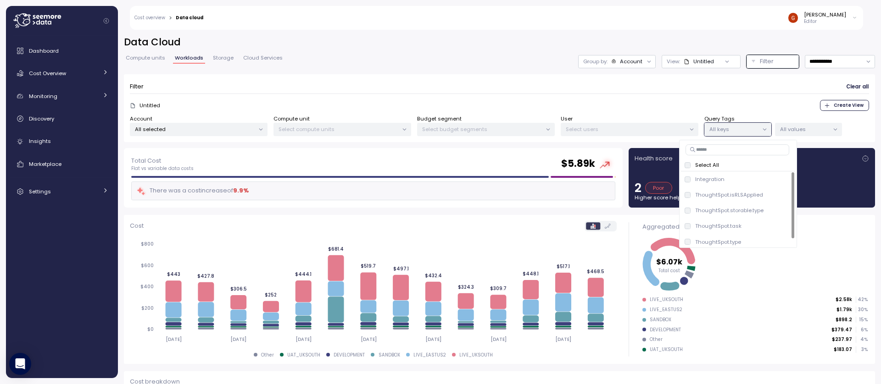
click at [732, 152] on input at bounding box center [737, 149] width 104 height 11
type input "**********"
click at [835, 131] on icon at bounding box center [835, 130] width 6 height 6
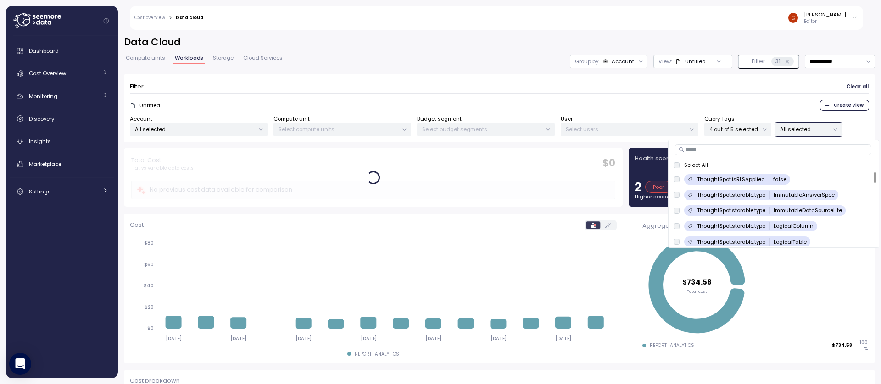
click at [616, 94] on div at bounding box center [499, 94] width 739 height 0
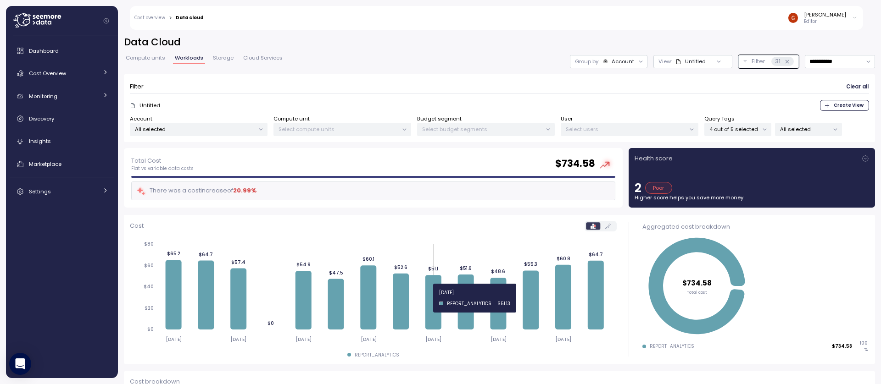
click at [432, 298] on icon at bounding box center [433, 302] width 16 height 55
click at [825, 129] on p "All selected" at bounding box center [804, 129] width 49 height 7
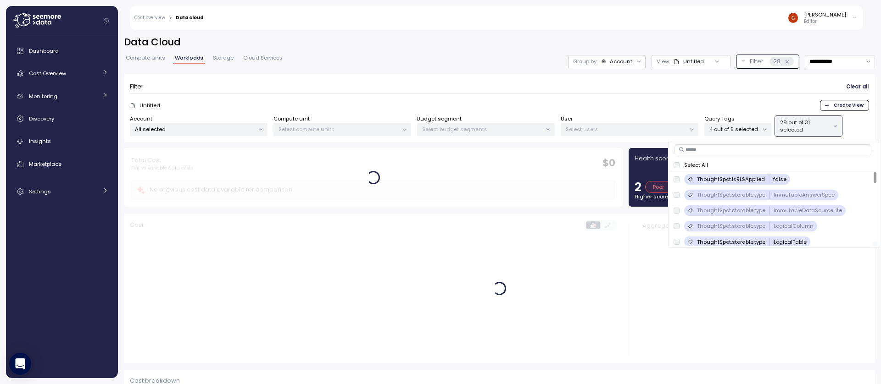
click at [677, 242] on div at bounding box center [771, 244] width 203 height 5
click at [802, 128] on p "27 out of 31 selected" at bounding box center [804, 126] width 49 height 15
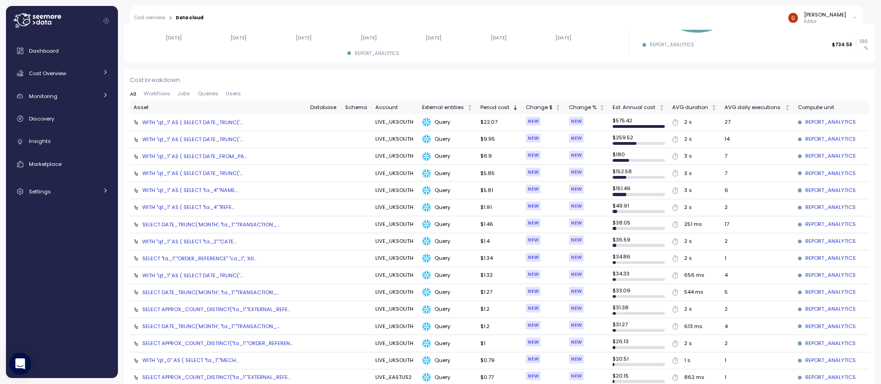
scroll to position [303, 0]
click at [185, 294] on div "SELECT DATE_TRUNC('MONTH', "ta_1"."TRANSACTION_..." at bounding box center [210, 291] width 137 height 7
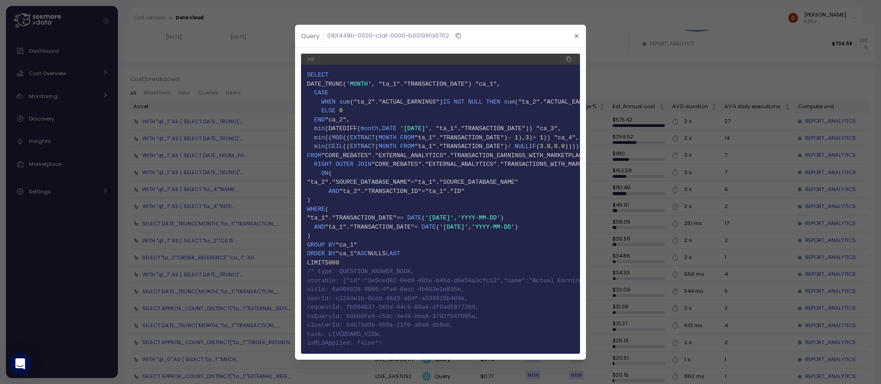
drag, startPoint x: 309, startPoint y: 270, endPoint x: 444, endPoint y: 339, distance: 151.4
click at [444, 339] on code "1 SELECT 2 DATE_TRUNC( 'MONTH' , "ta_1"."TRANSACTION_DATE") "ca_1", 3 CASE 4 WH…" at bounding box center [440, 210] width 267 height 278
click at [577, 33] on icon "button" at bounding box center [576, 36] width 6 height 6
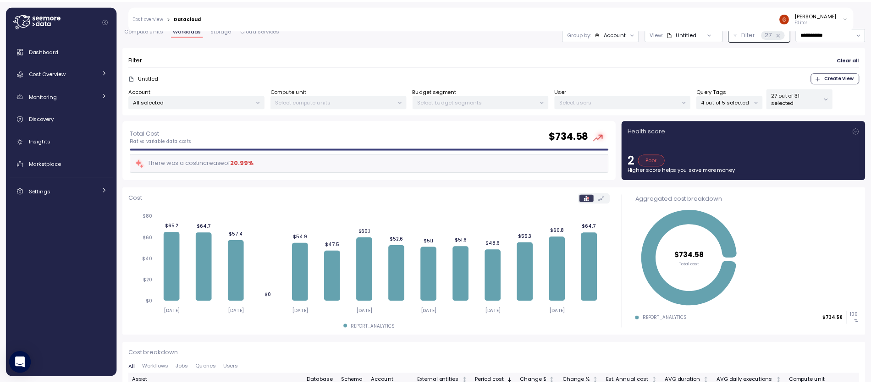
scroll to position [0, 0]
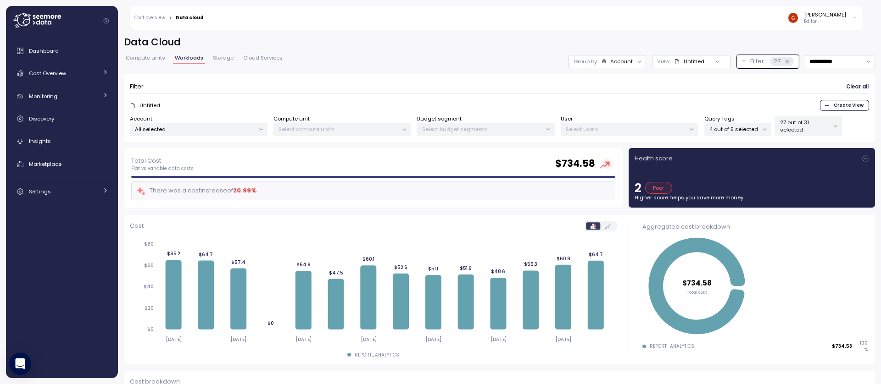
click at [819, 132] on p "27 out of 31 selected" at bounding box center [804, 126] width 49 height 15
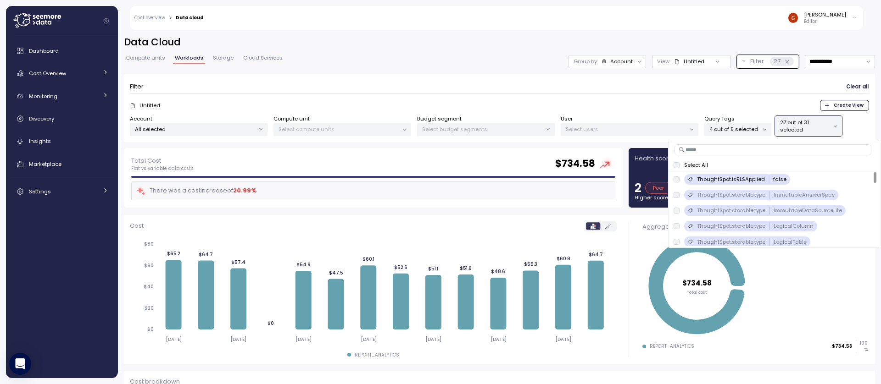
click at [819, 132] on p "27 out of 31 selected" at bounding box center [804, 126] width 49 height 15
